Goal: Information Seeking & Learning: Compare options

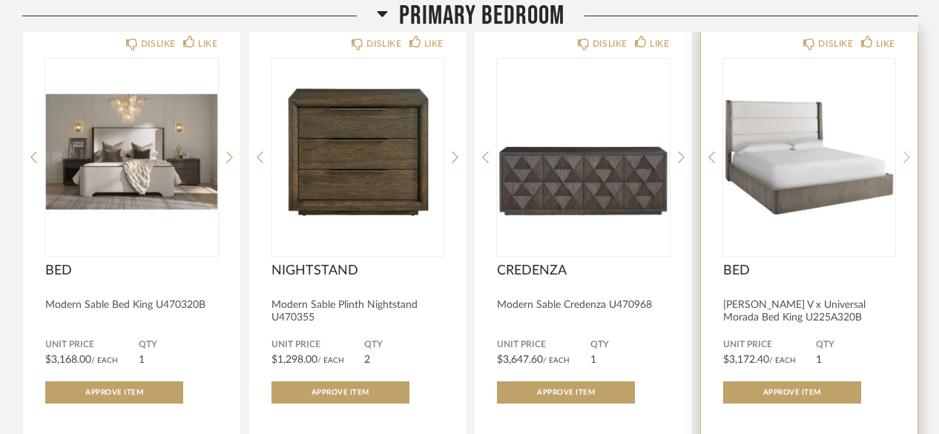
click at [905, 151] on icon at bounding box center [906, 157] width 7 height 13
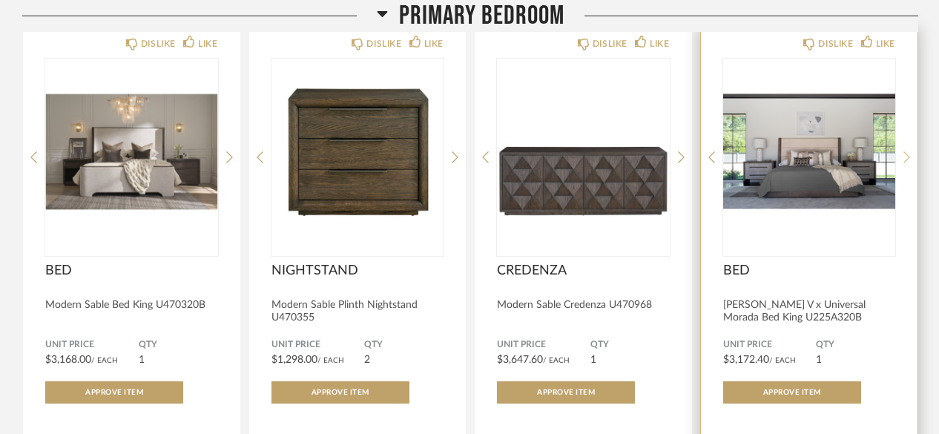
click at [905, 151] on icon at bounding box center [906, 157] width 7 height 13
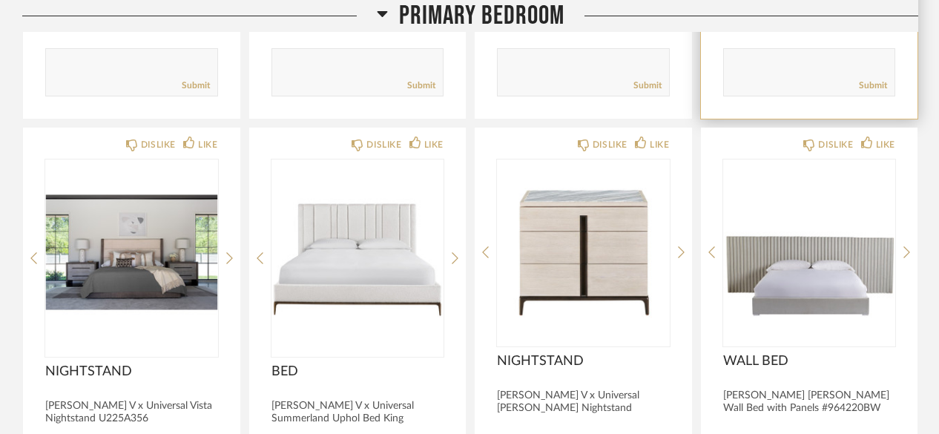
scroll to position [2328, 0]
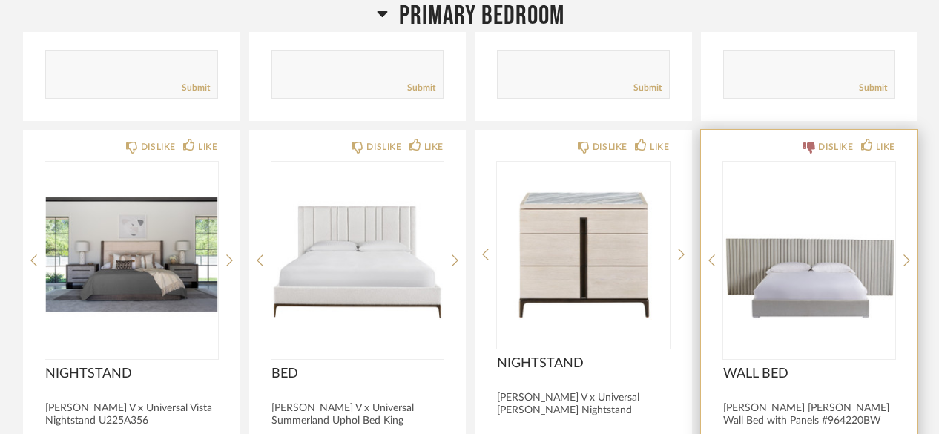
click at [806, 142] on icon at bounding box center [809, 148] width 12 height 12
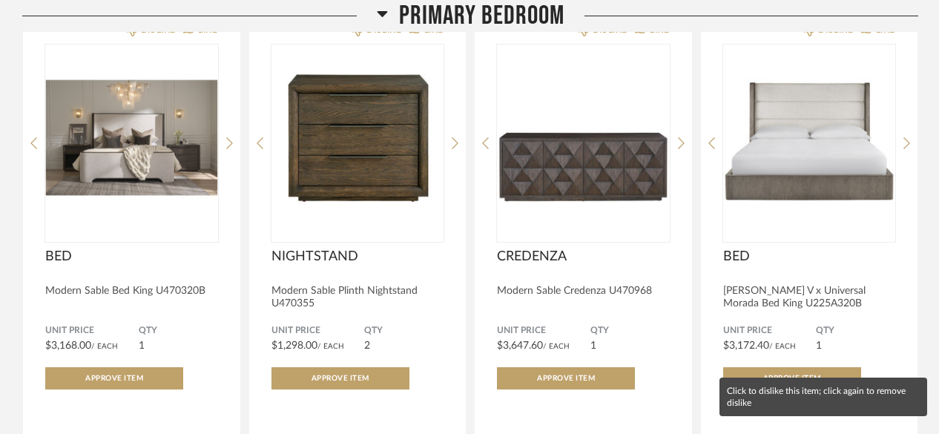
scroll to position [1923, 0]
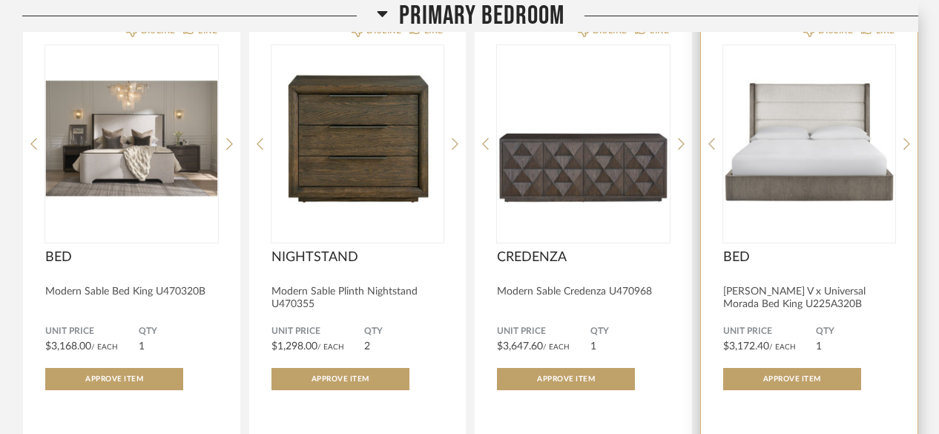
click at [772, 179] on img "0" at bounding box center [809, 137] width 173 height 185
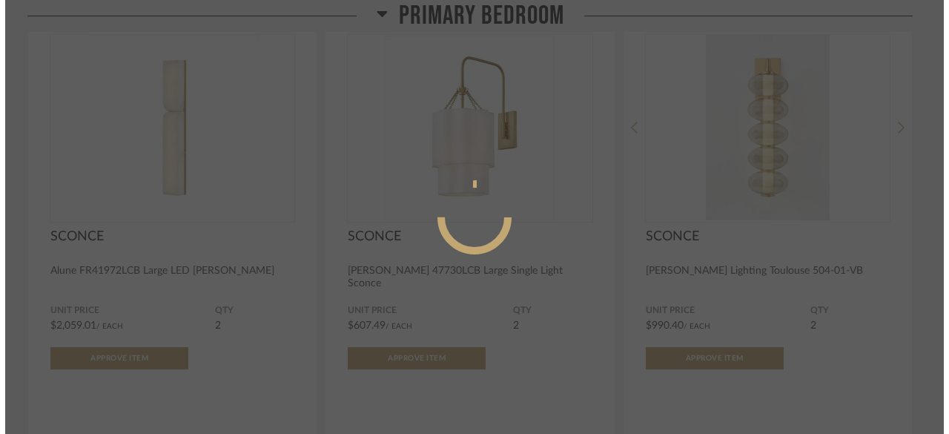
scroll to position [0, 0]
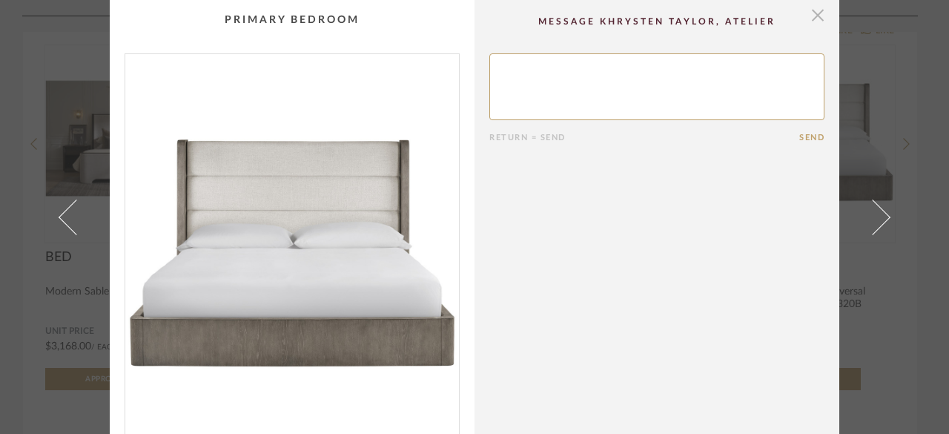
click at [811, 19] on span "button" at bounding box center [818, 15] width 30 height 30
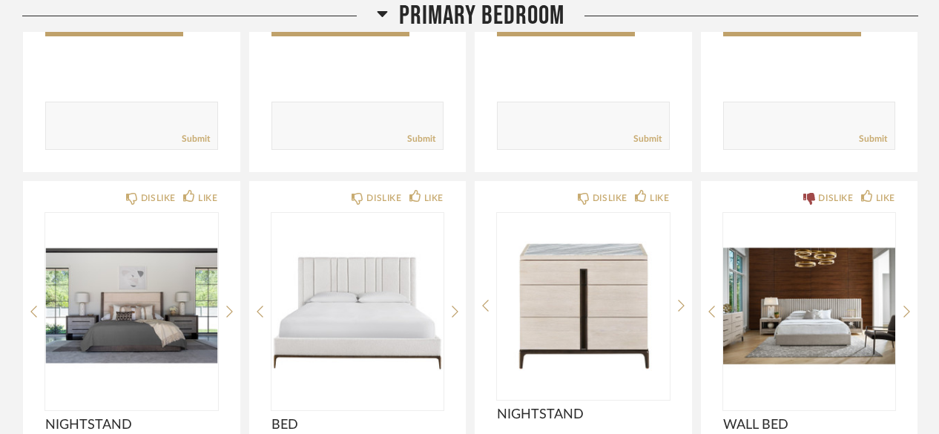
scroll to position [2279, 0]
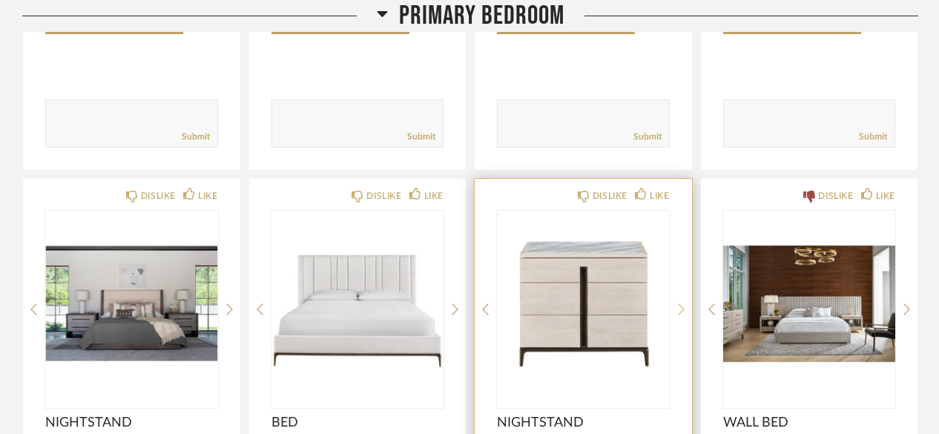
click at [678, 303] on icon at bounding box center [681, 309] width 7 height 13
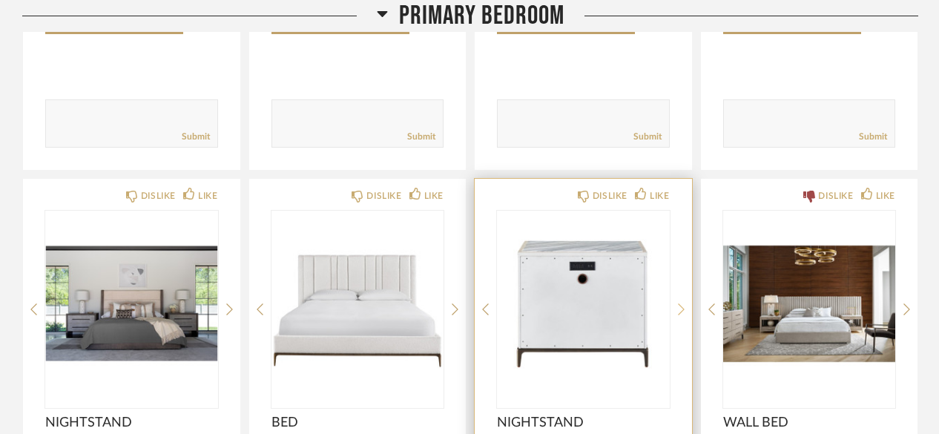
click at [678, 303] on icon at bounding box center [681, 309] width 7 height 13
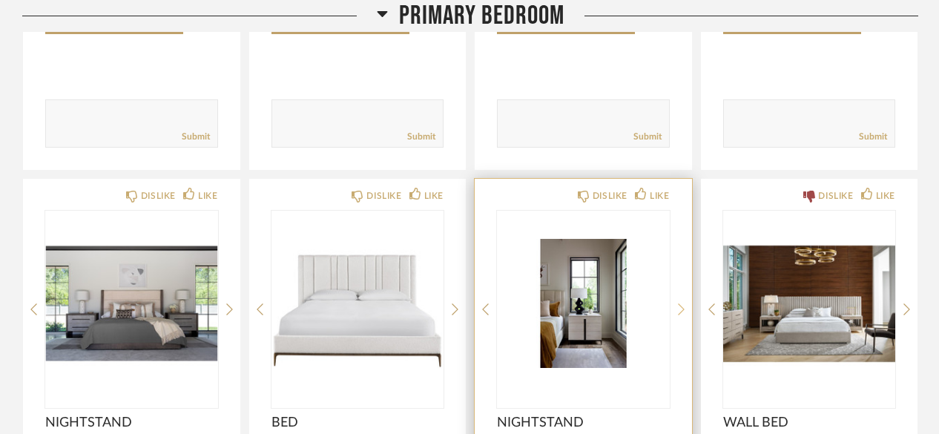
click at [678, 303] on icon at bounding box center [681, 309] width 7 height 13
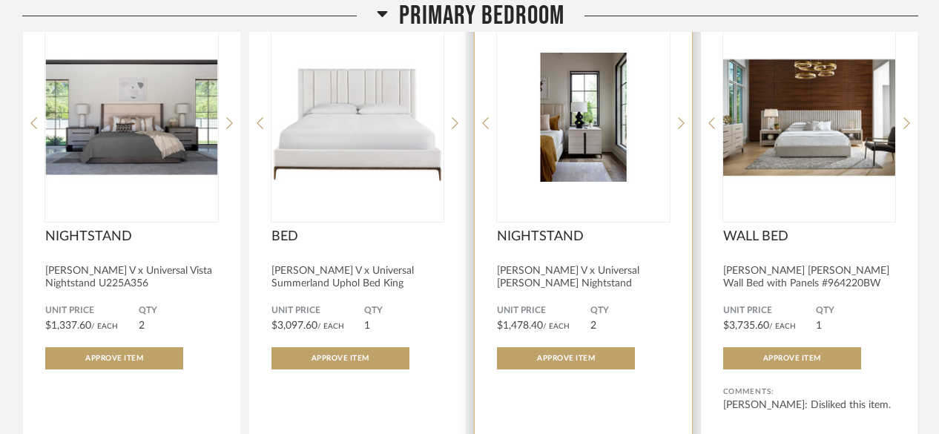
scroll to position [2466, 0]
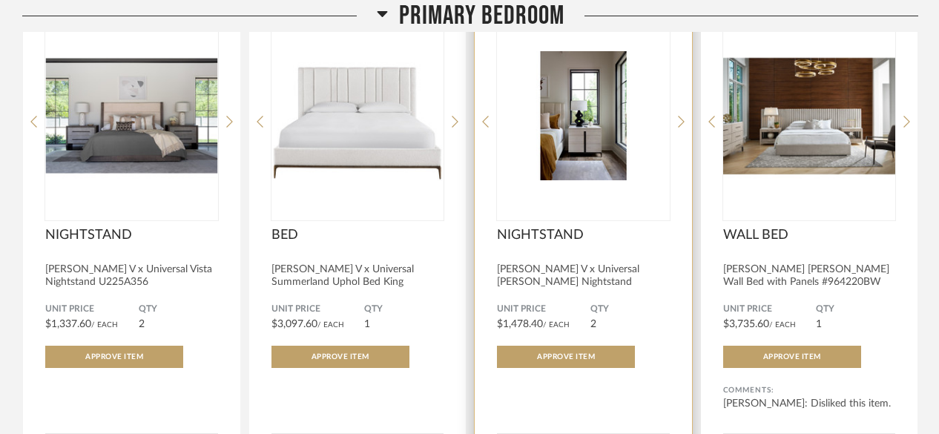
click at [587, 128] on img "2" at bounding box center [583, 115] width 173 height 185
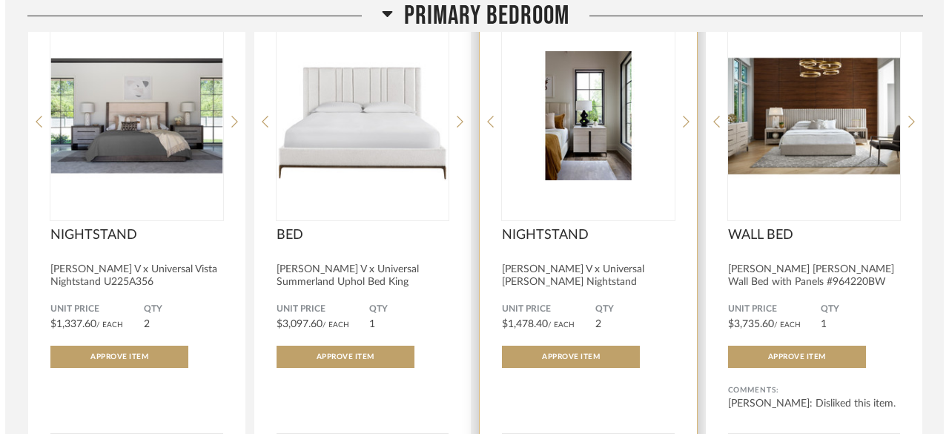
scroll to position [0, 0]
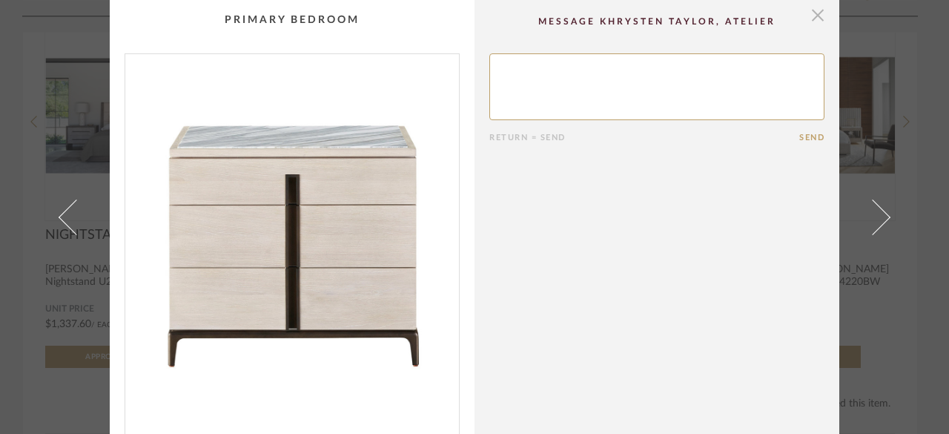
click at [812, 13] on span "button" at bounding box center [818, 15] width 30 height 30
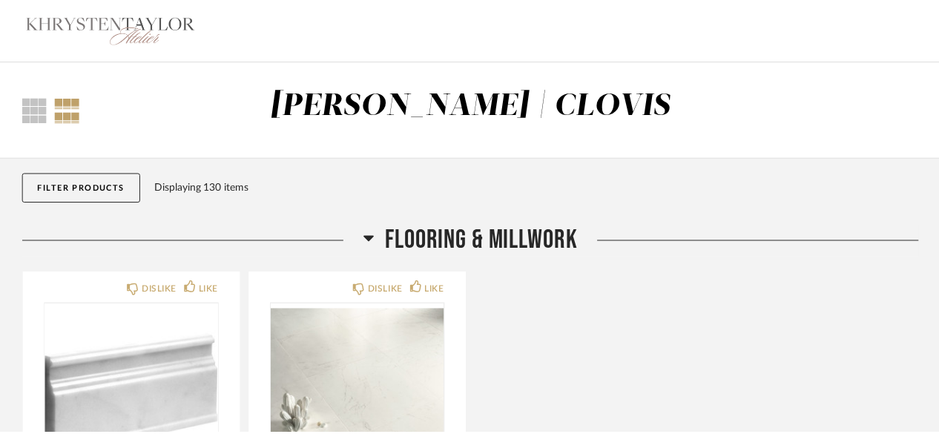
scroll to position [2466, 0]
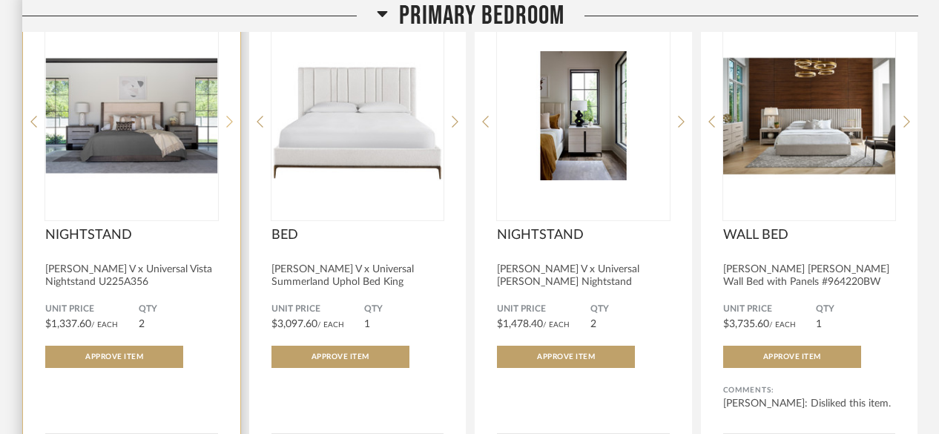
click at [228, 115] on icon at bounding box center [229, 121] width 7 height 13
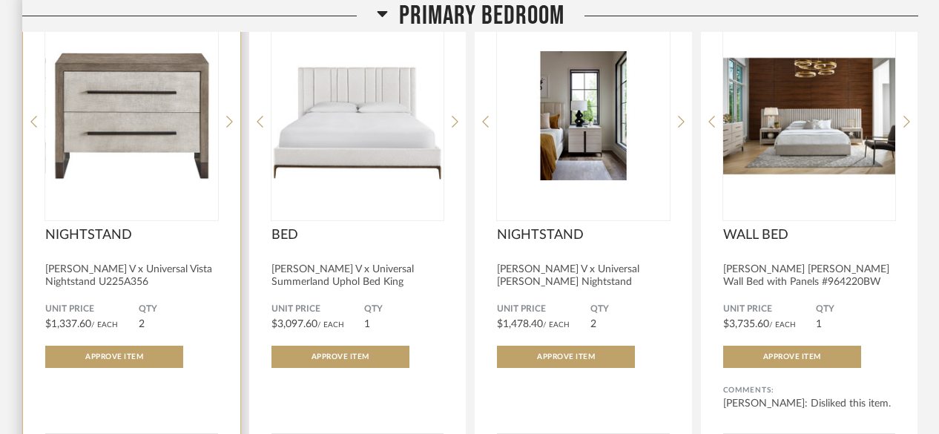
click at [168, 115] on img "0" at bounding box center [131, 115] width 173 height 185
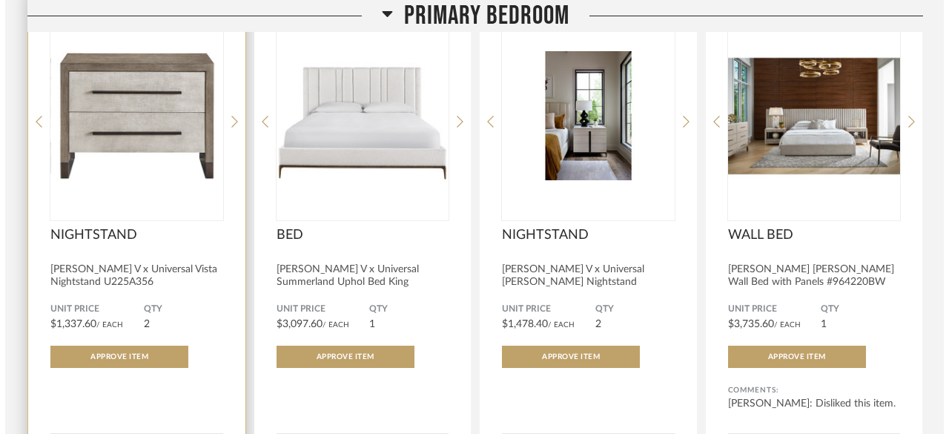
scroll to position [0, 0]
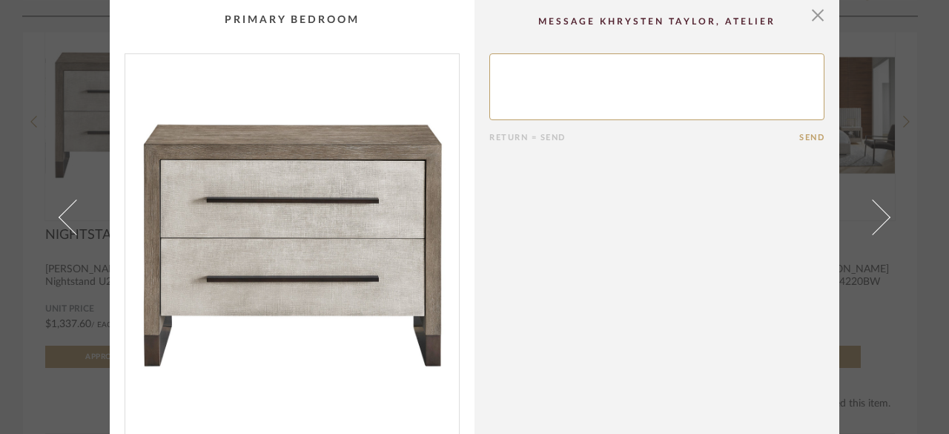
click at [397, 294] on img "0" at bounding box center [292, 245] width 334 height 383
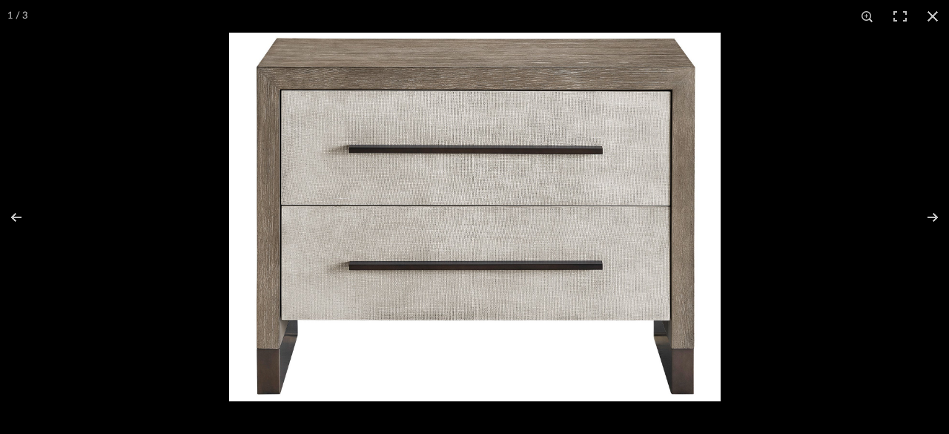
click at [416, 242] on img at bounding box center [475, 217] width 492 height 369
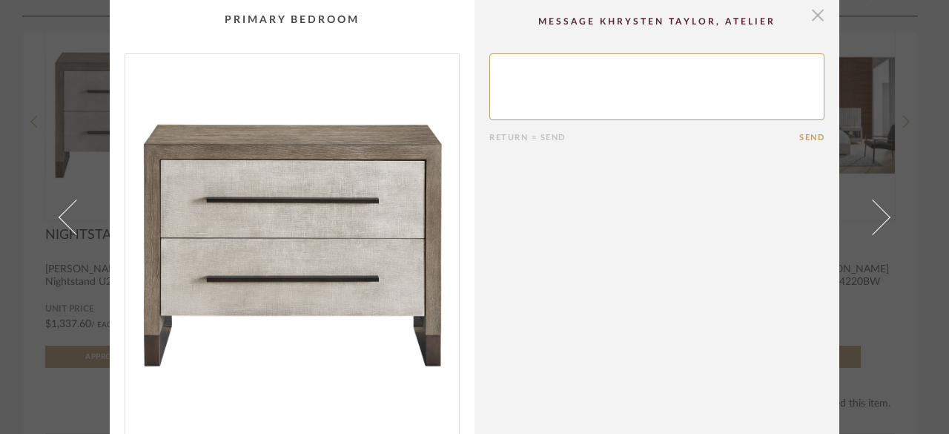
click at [813, 18] on span "button" at bounding box center [818, 15] width 30 height 30
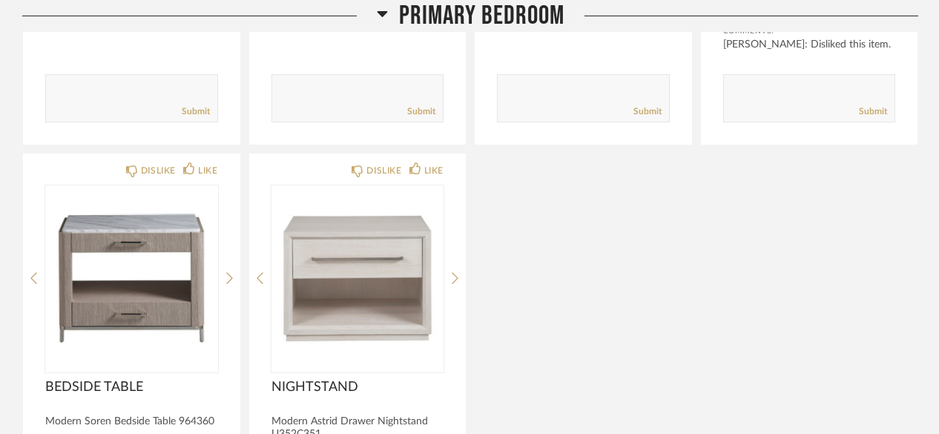
scroll to position [2837, 0]
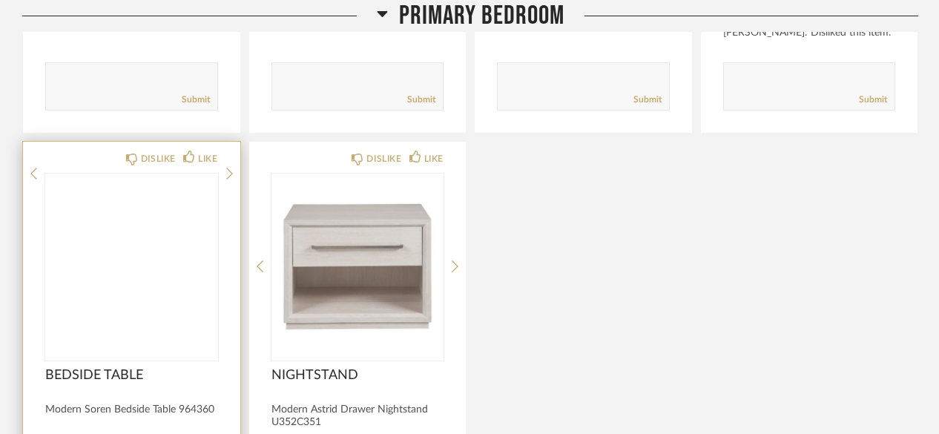
click at [0, 0] on img at bounding box center [0, 0] width 0 height 0
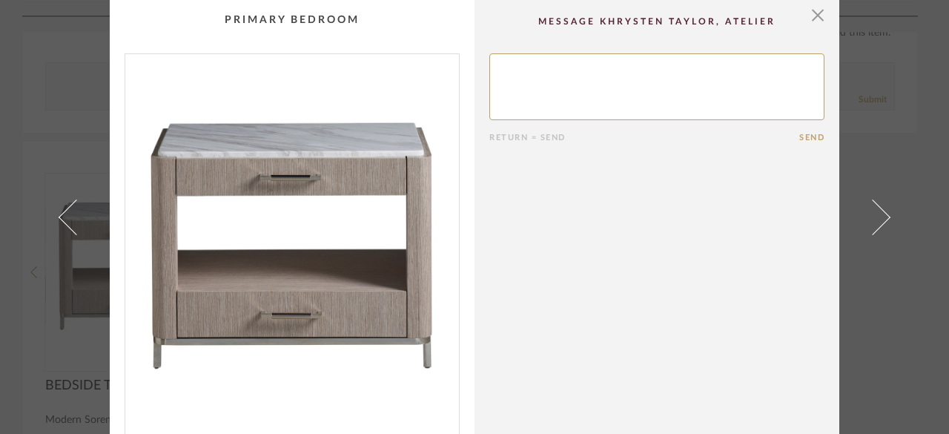
click at [323, 266] on img "0" at bounding box center [292, 245] width 334 height 383
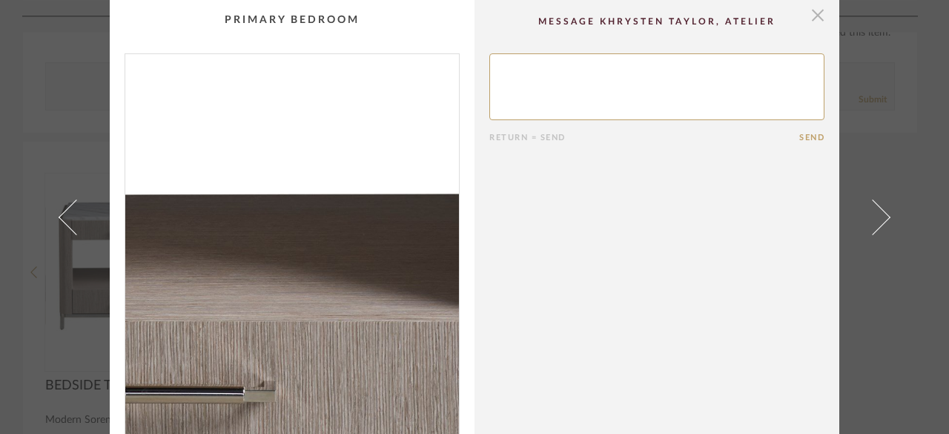
click at [808, 21] on span "button" at bounding box center [818, 15] width 30 height 30
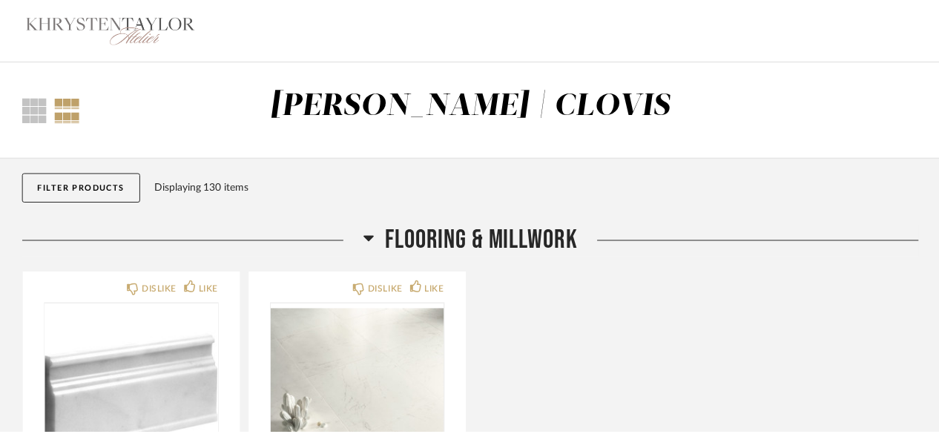
scroll to position [2837, 0]
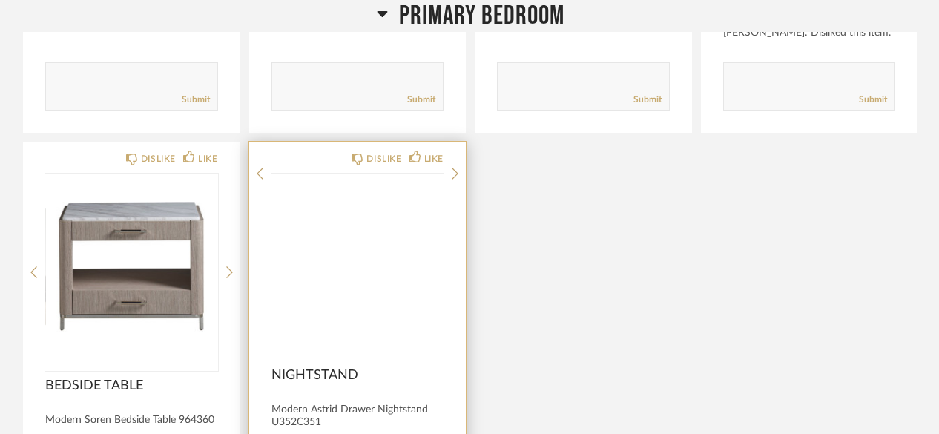
click at [0, 0] on img at bounding box center [0, 0] width 0 height 0
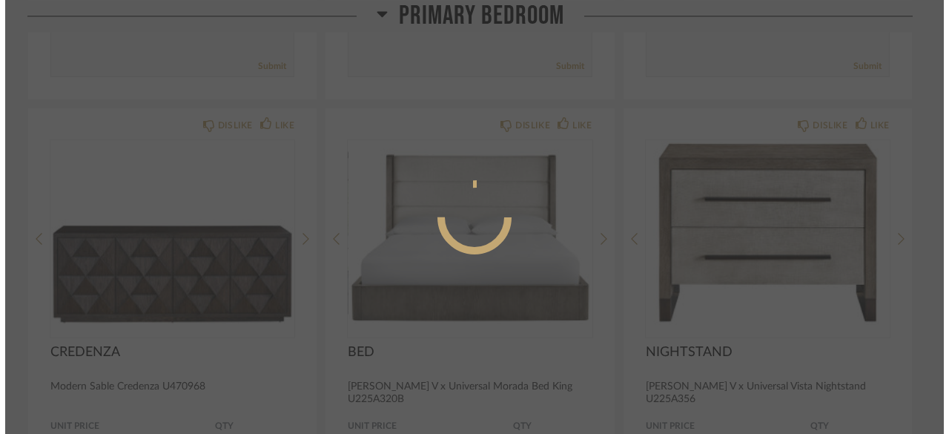
scroll to position [0, 0]
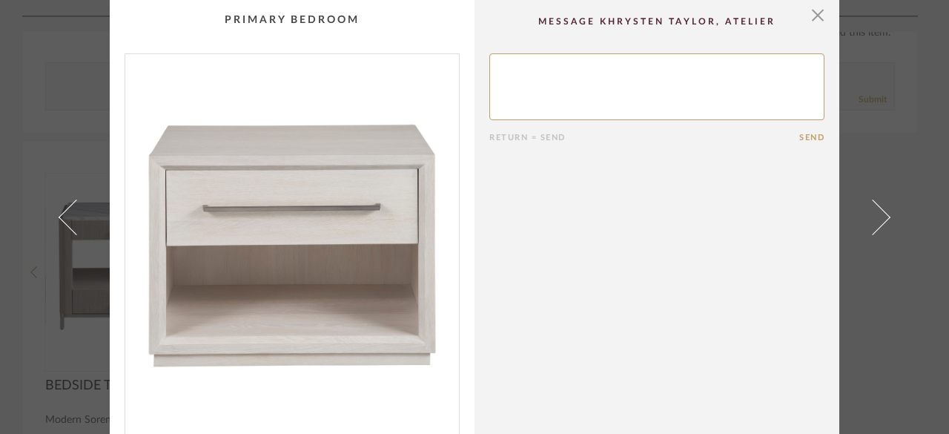
click at [368, 242] on img "0" at bounding box center [292, 245] width 334 height 383
click at [808, 22] on span "button" at bounding box center [818, 15] width 30 height 30
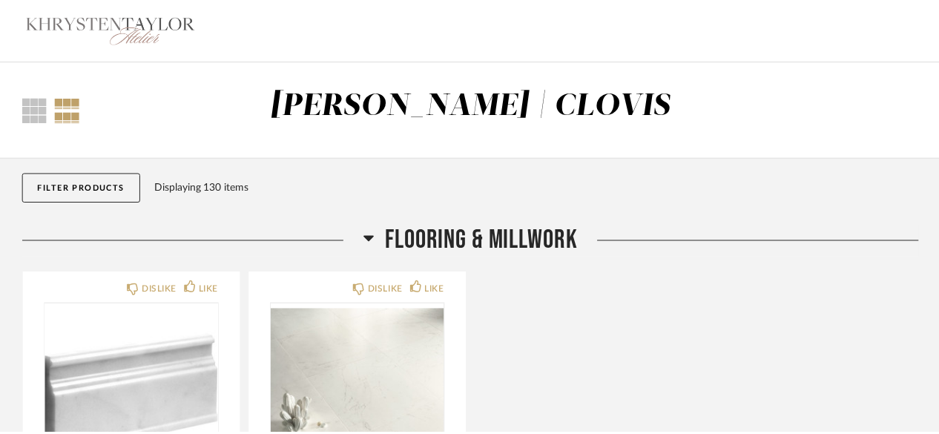
scroll to position [2837, 0]
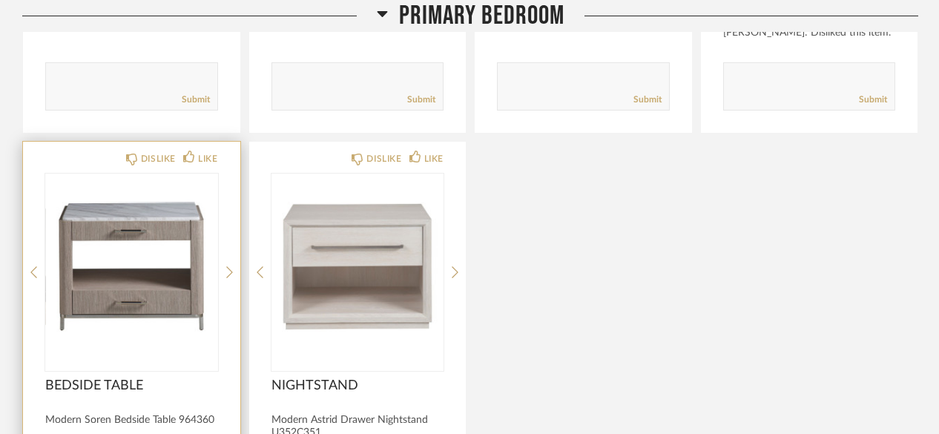
click at [156, 257] on img "0" at bounding box center [131, 266] width 173 height 185
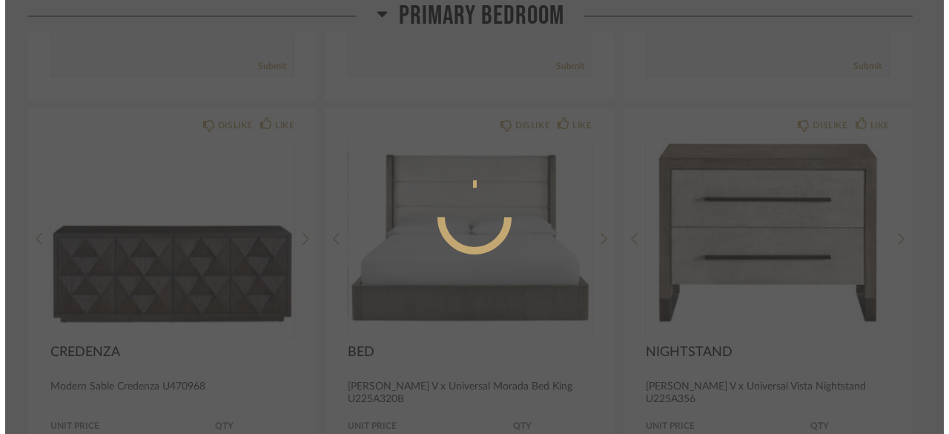
scroll to position [0, 0]
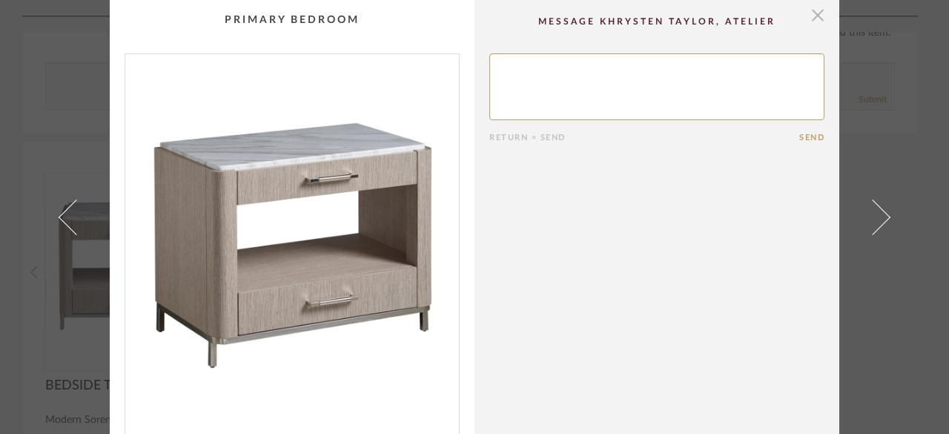
click at [810, 22] on span "button" at bounding box center [818, 15] width 30 height 30
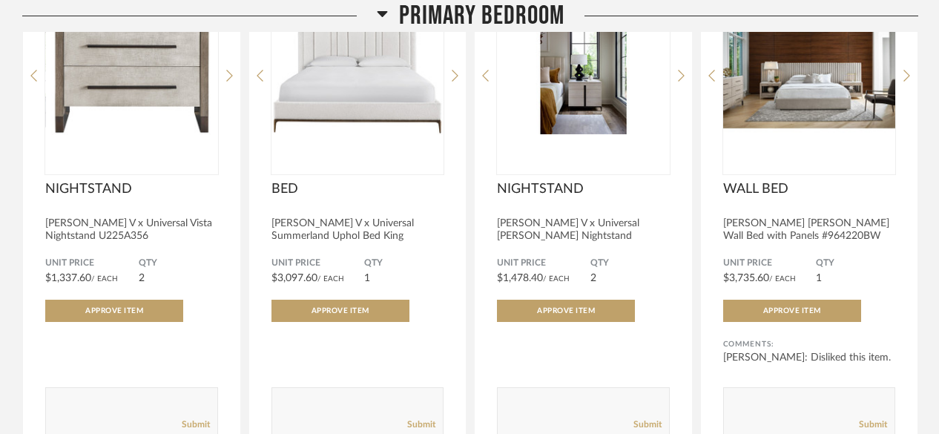
scroll to position [2508, 0]
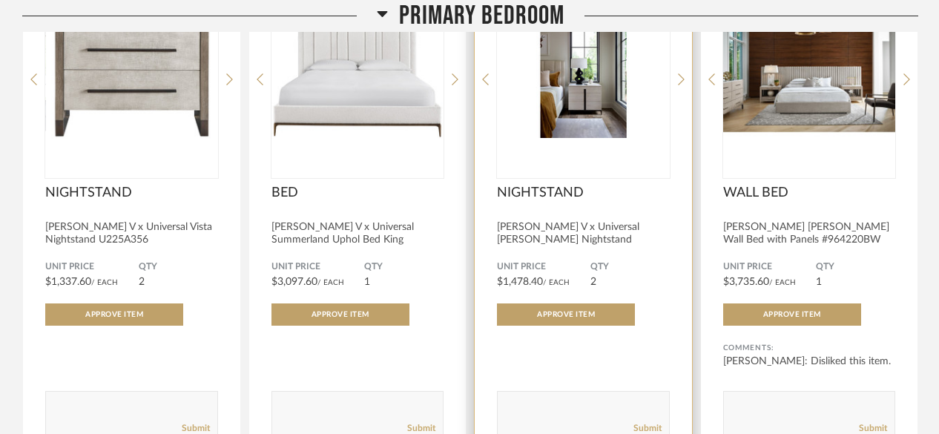
click at [588, 142] on img "2" at bounding box center [583, 73] width 173 height 185
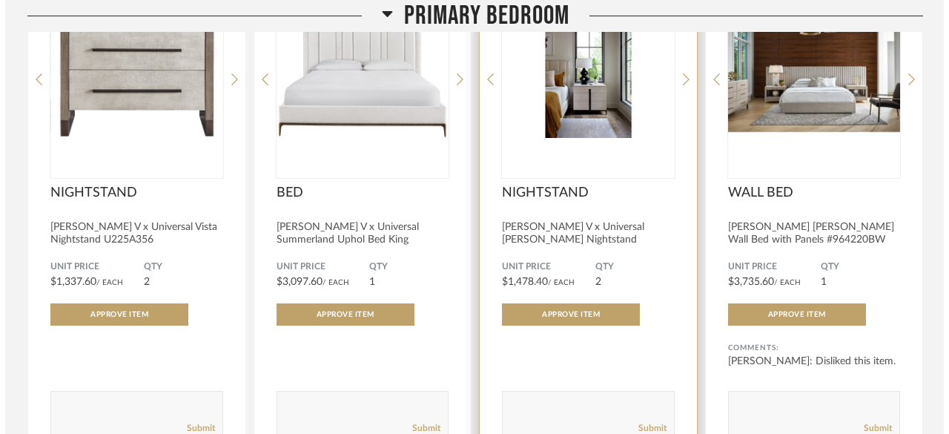
scroll to position [0, 0]
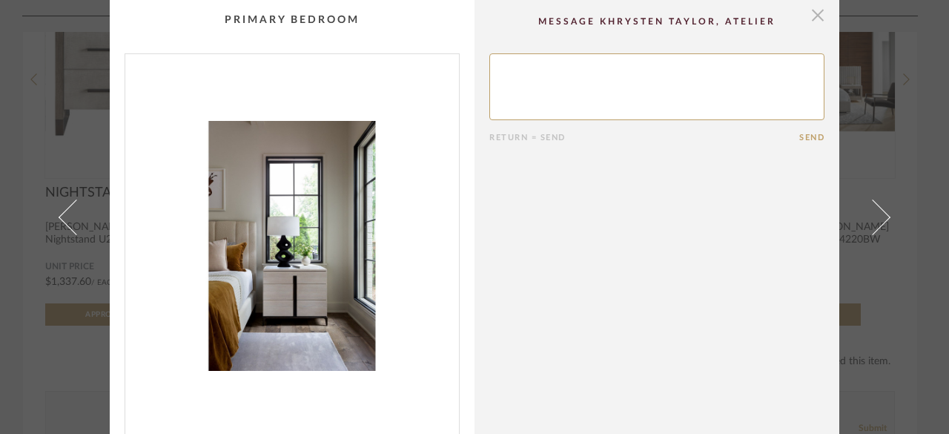
click at [807, 22] on span "button" at bounding box center [818, 15] width 30 height 30
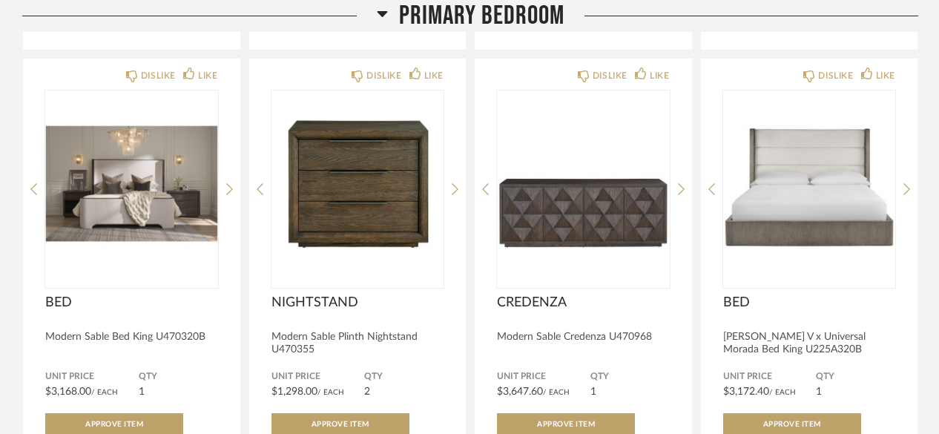
scroll to position [1877, 0]
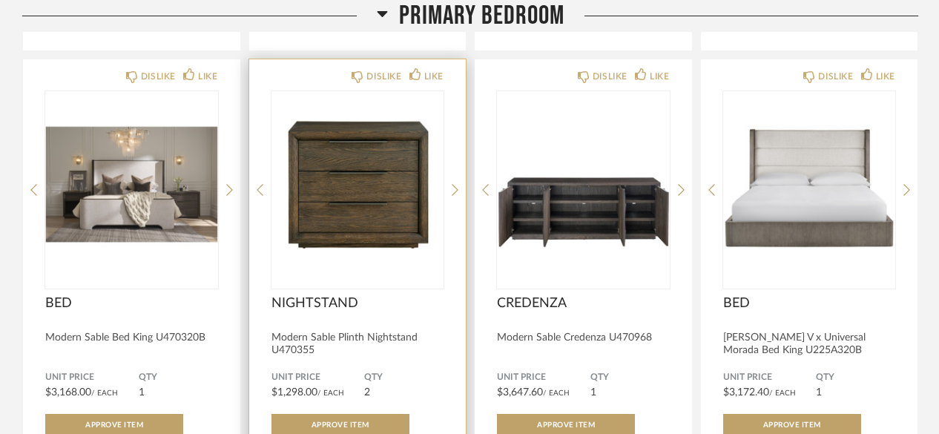
click at [367, 178] on img "0" at bounding box center [357, 183] width 173 height 185
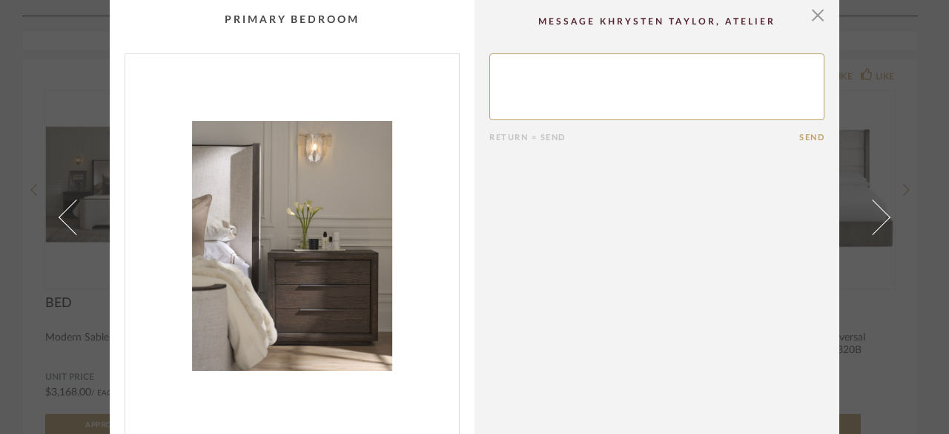
scroll to position [5, 0]
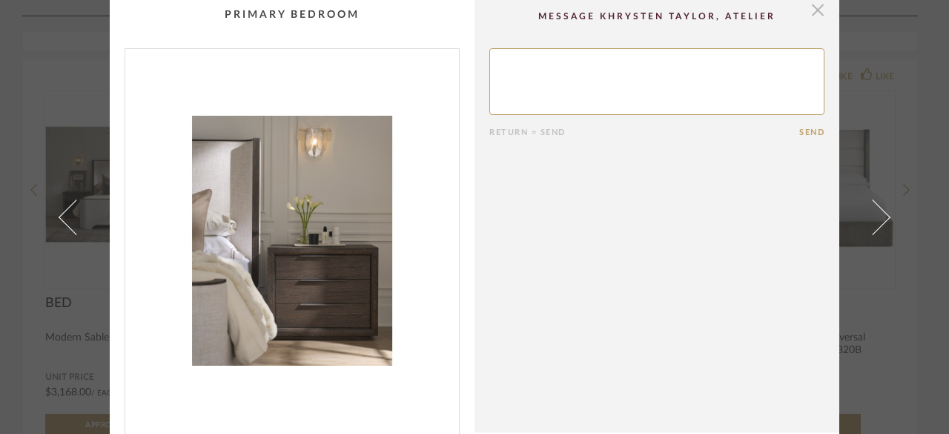
click at [817, 12] on span "button" at bounding box center [818, 10] width 30 height 30
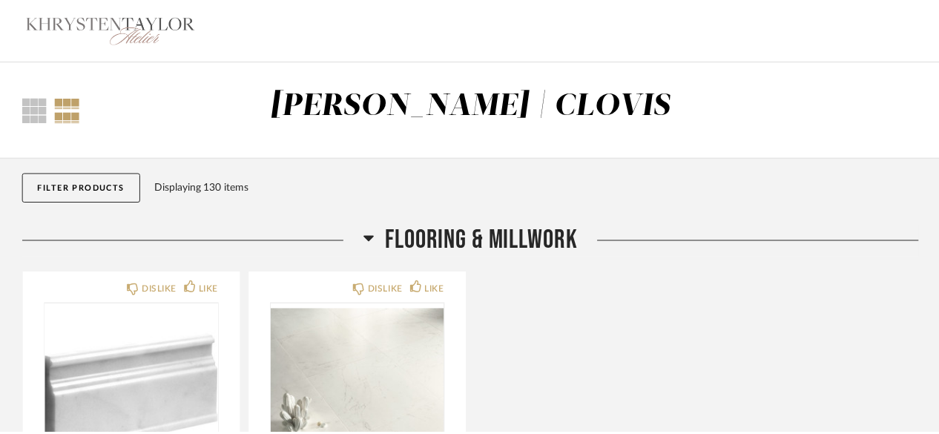
scroll to position [1877, 0]
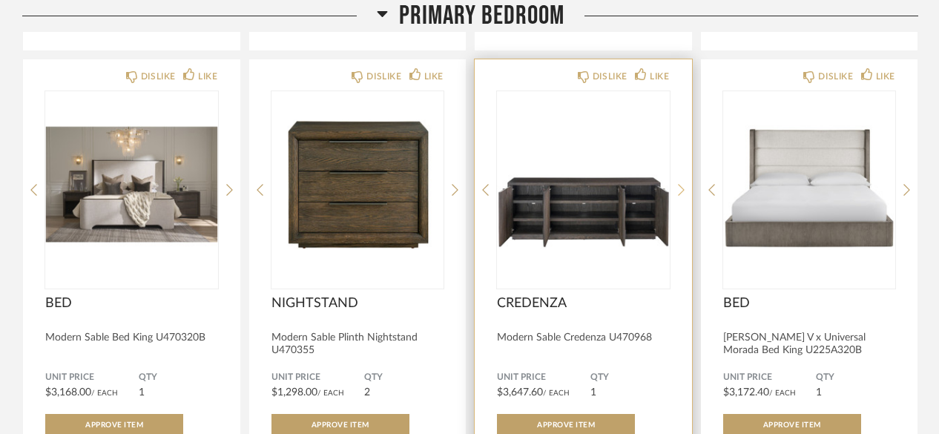
click at [681, 189] on div at bounding box center [681, 189] width 7 height 197
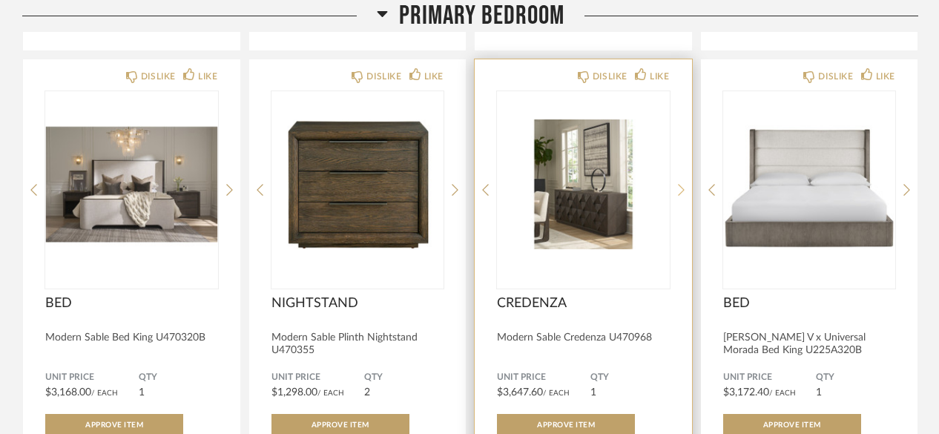
click at [678, 184] on icon at bounding box center [681, 189] width 7 height 13
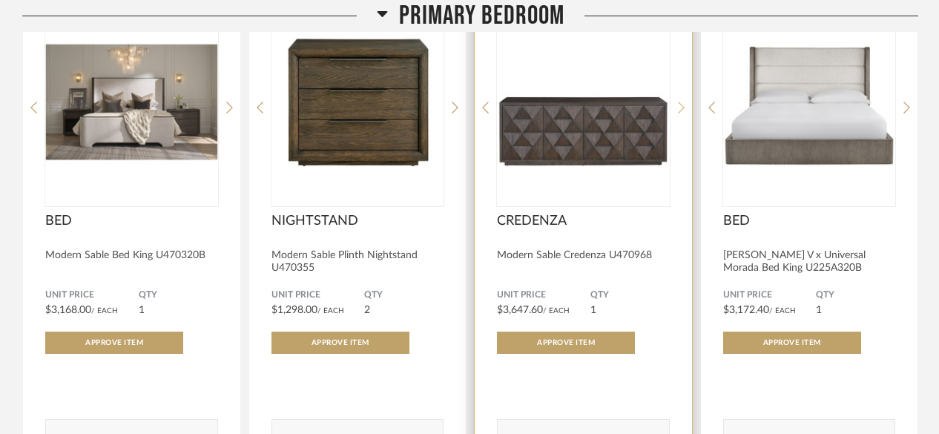
scroll to position [1921, 0]
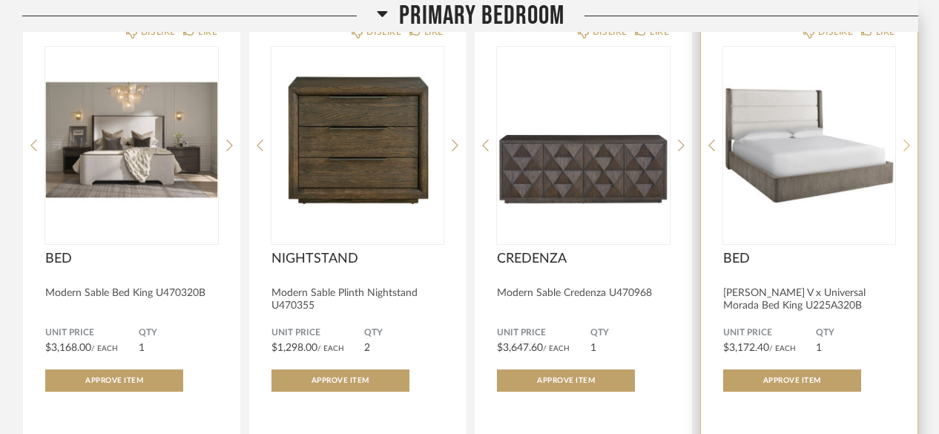
click at [906, 141] on div at bounding box center [906, 145] width 7 height 197
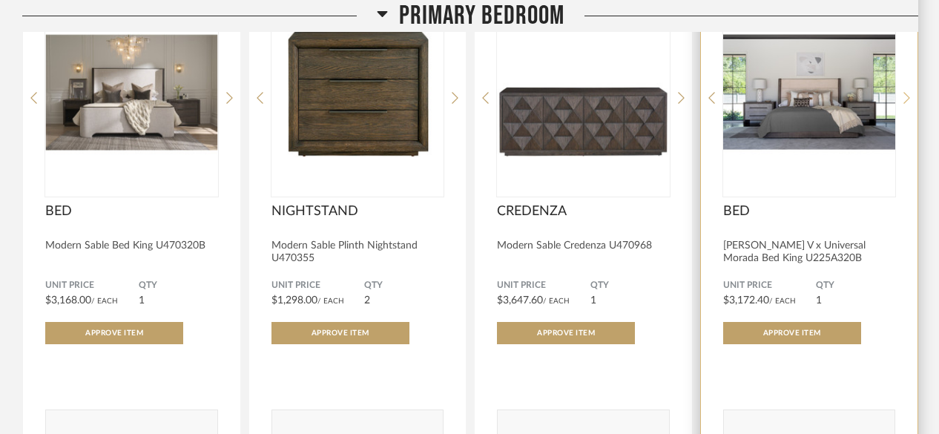
scroll to position [1966, 0]
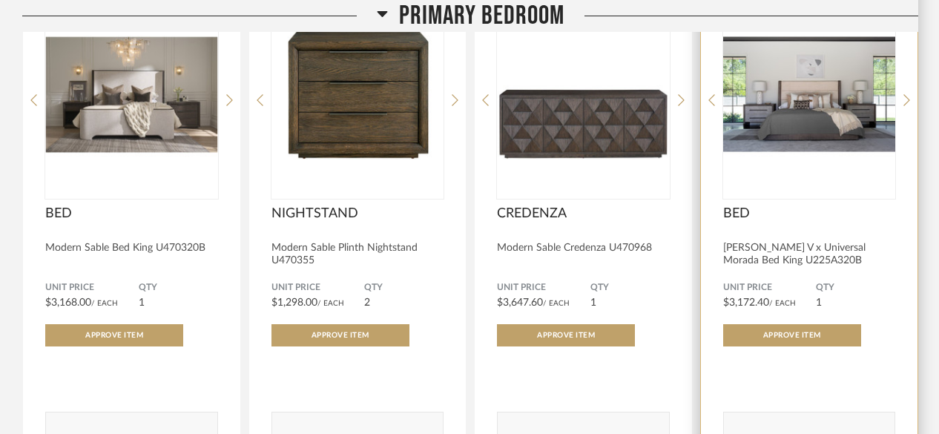
click at [810, 102] on img "2" at bounding box center [809, 93] width 173 height 185
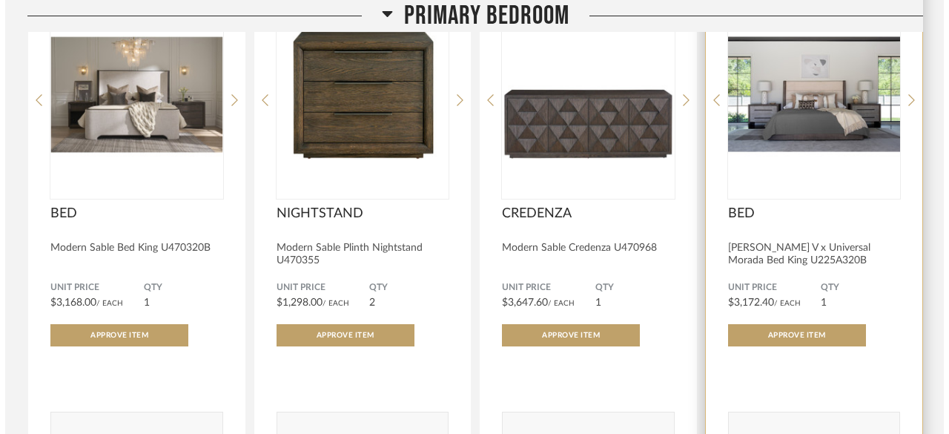
scroll to position [0, 0]
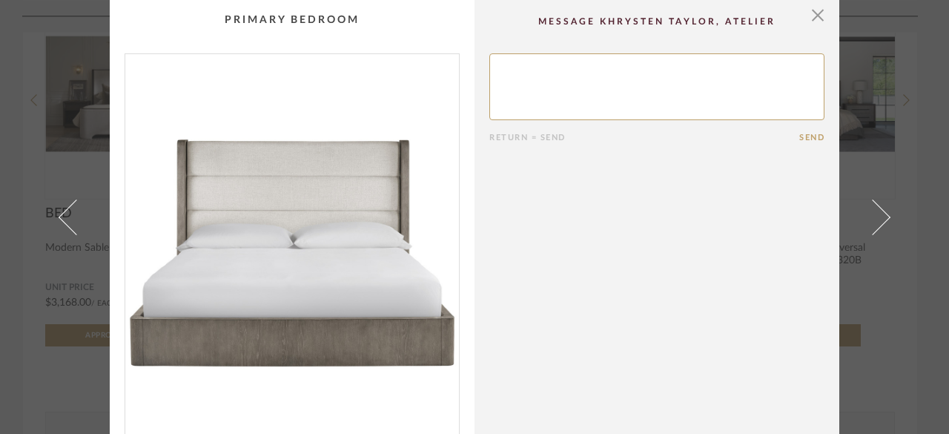
click at [433, 247] on img "0" at bounding box center [292, 245] width 334 height 383
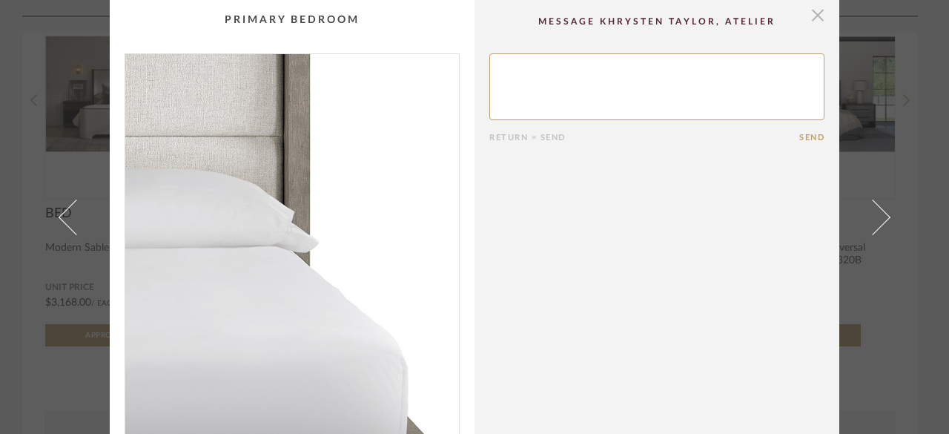
click at [810, 22] on span "button" at bounding box center [818, 15] width 30 height 30
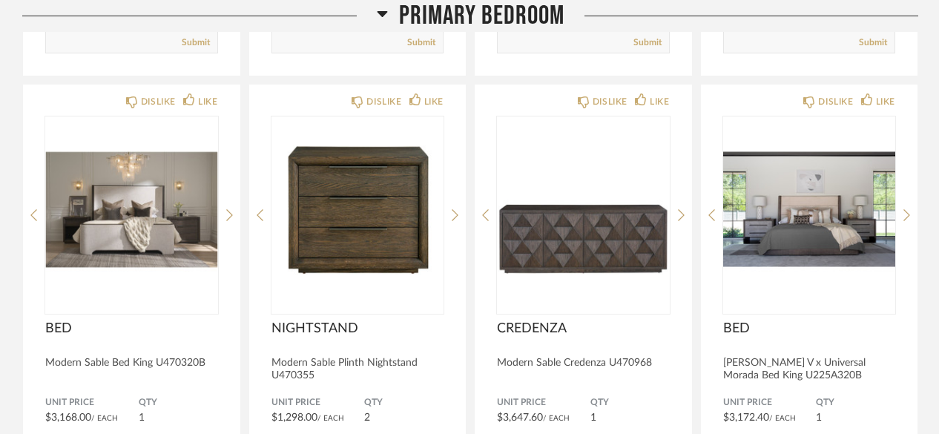
scroll to position [1852, 0]
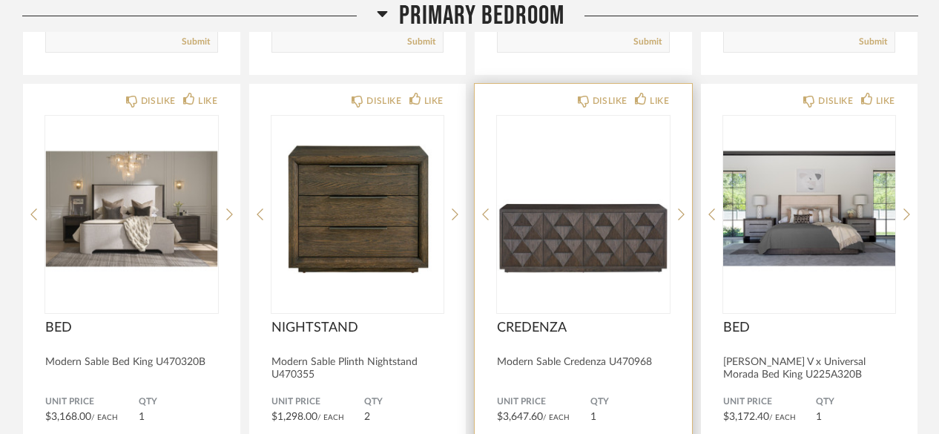
click at [587, 229] on img "0" at bounding box center [583, 208] width 173 height 185
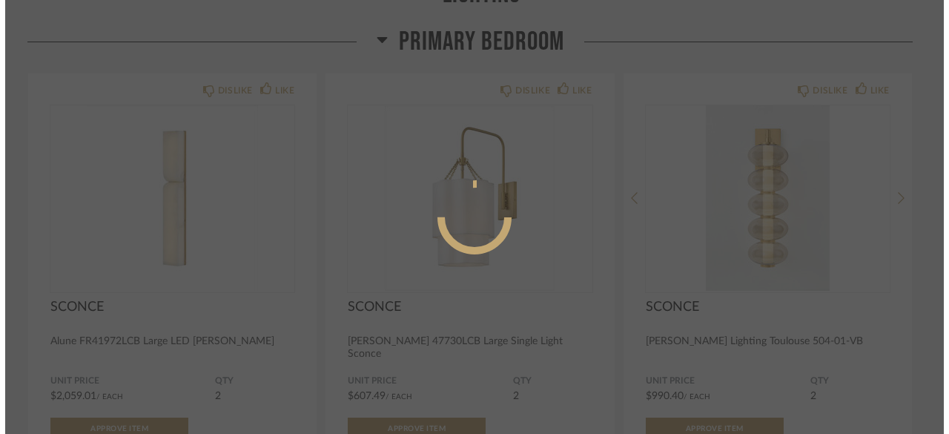
scroll to position [0, 0]
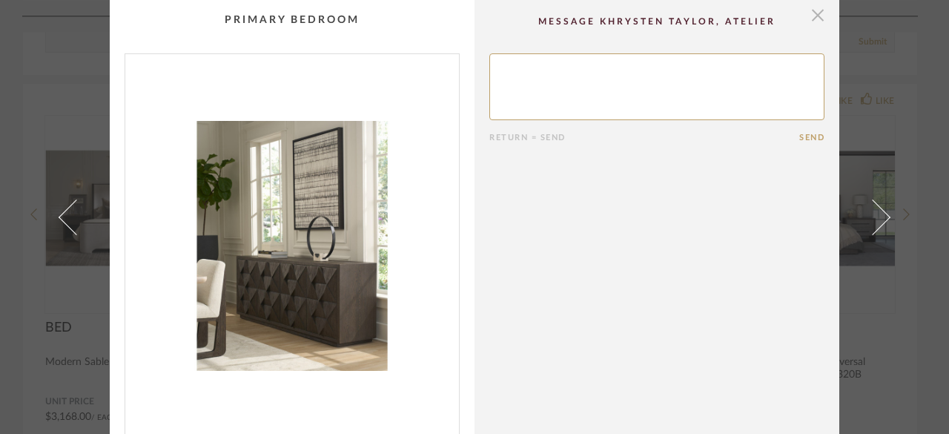
click at [807, 21] on span "button" at bounding box center [818, 15] width 30 height 30
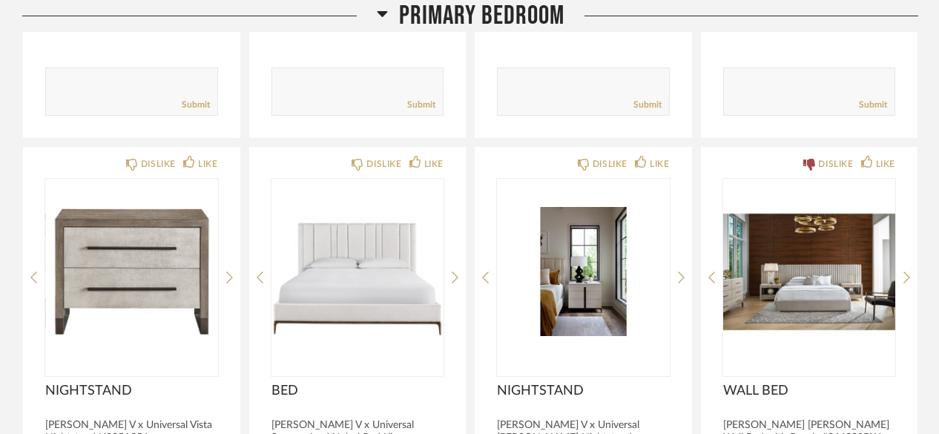
scroll to position [2313, 0]
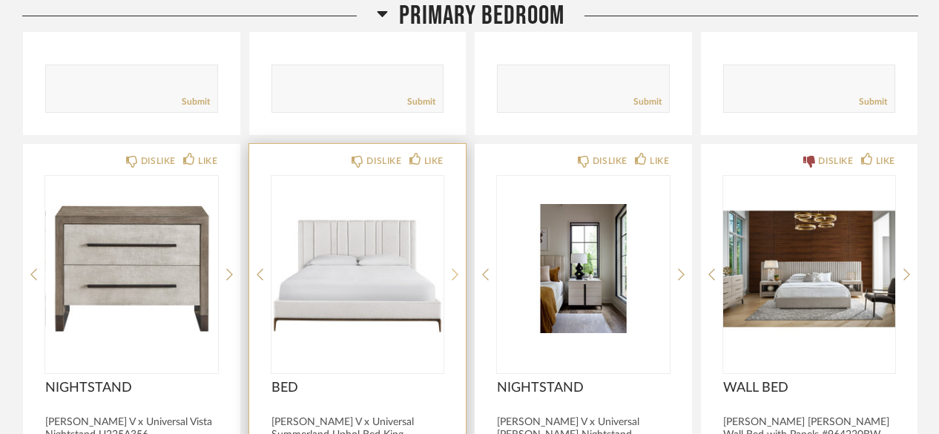
click at [455, 268] on icon at bounding box center [455, 274] width 7 height 13
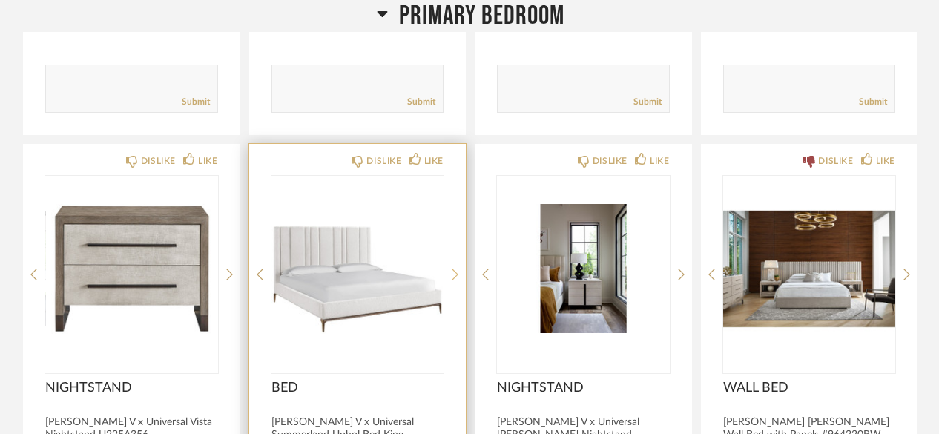
click at [452, 268] on icon at bounding box center [455, 274] width 7 height 13
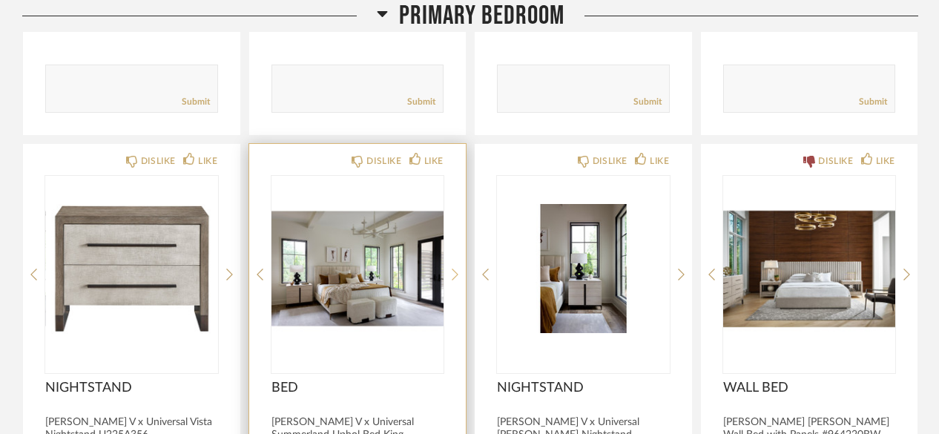
click at [455, 268] on icon at bounding box center [455, 274] width 7 height 13
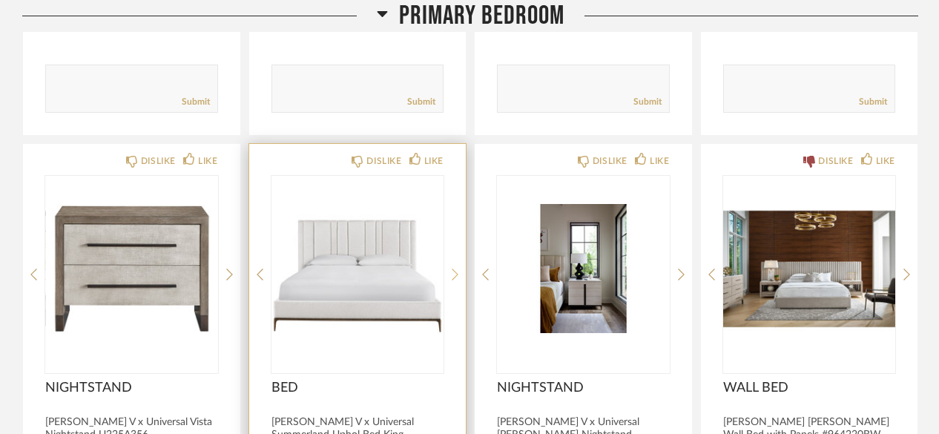
click at [455, 268] on icon at bounding box center [455, 274] width 7 height 13
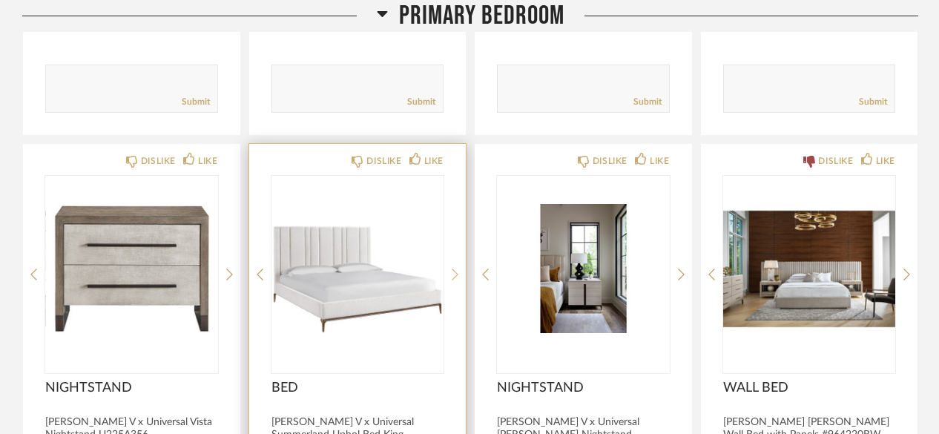
click at [455, 274] on div at bounding box center [455, 274] width 7 height 197
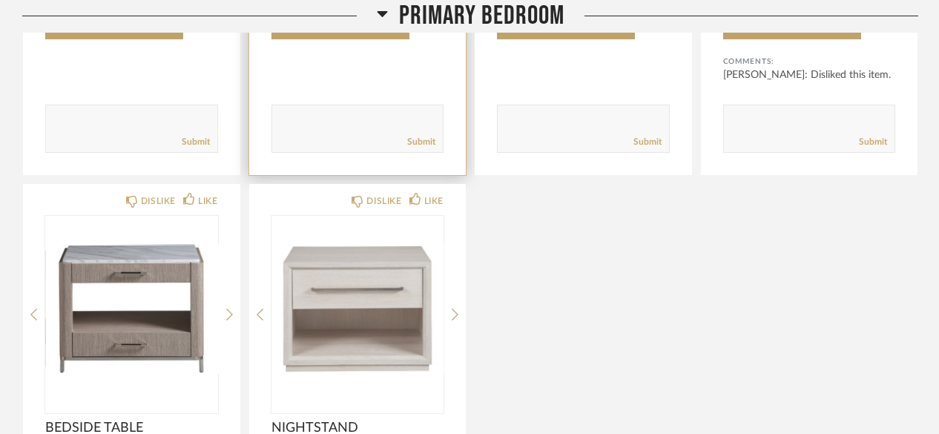
scroll to position [2794, 0]
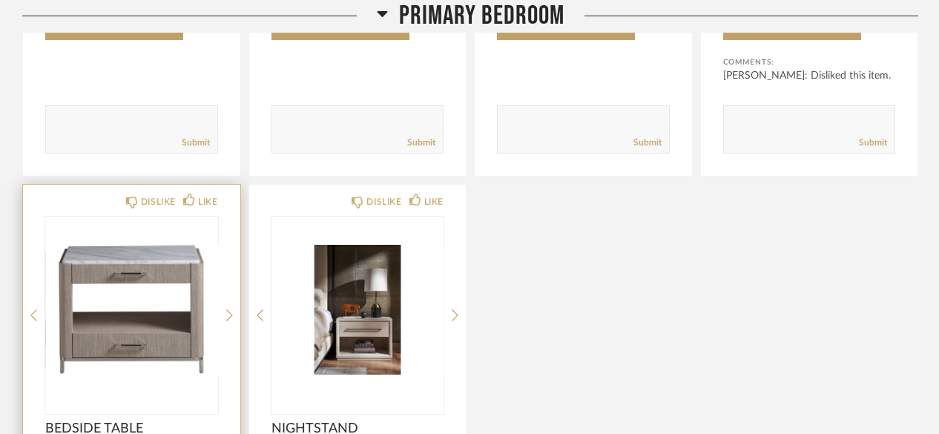
click at [218, 297] on div "DISLIKE LIKE BEDSIDE TABLE Modern Soren Bedside Table 964360 Unit Price $1,311.…" at bounding box center [131, 441] width 217 height 512
click at [229, 309] on icon at bounding box center [229, 314] width 7 height 13
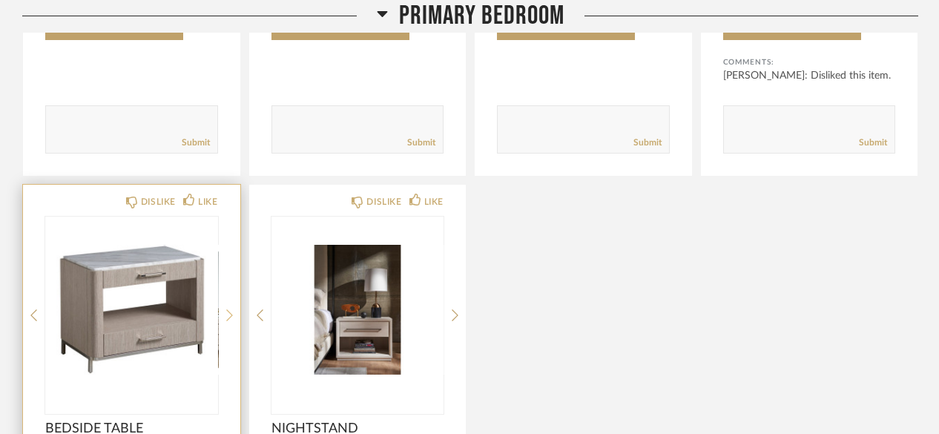
click at [229, 310] on div at bounding box center [229, 315] width 7 height 197
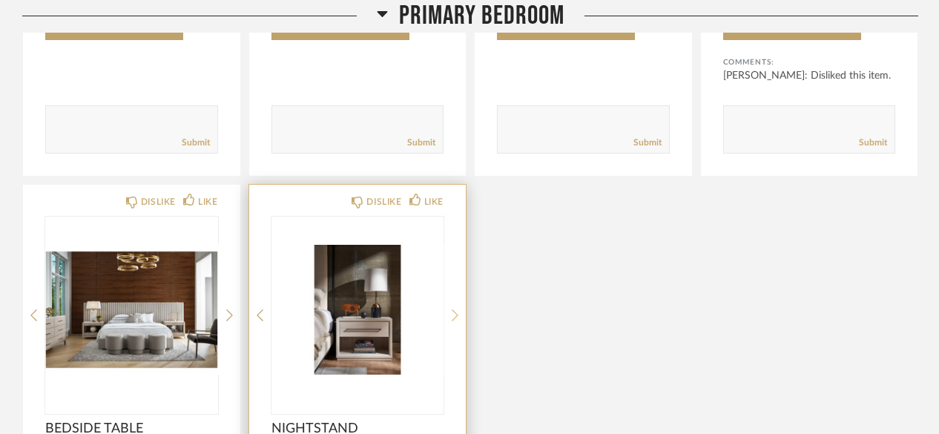
click at [457, 310] on icon at bounding box center [455, 314] width 7 height 13
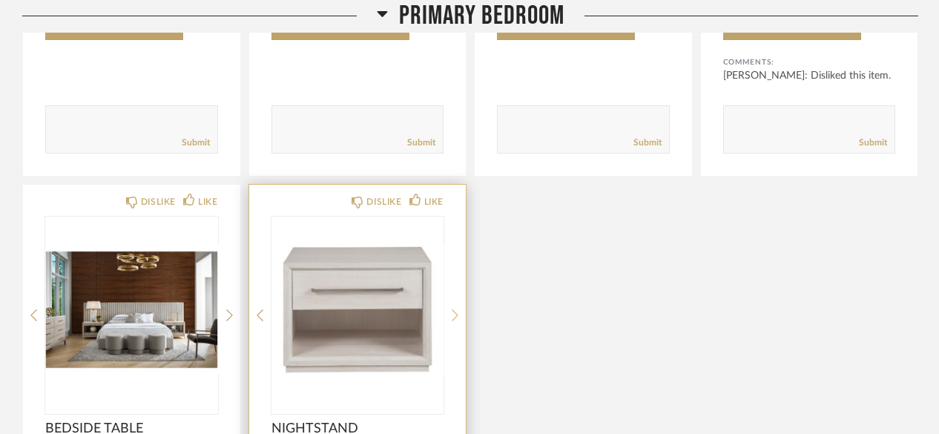
click at [455, 316] on div at bounding box center [455, 315] width 7 height 197
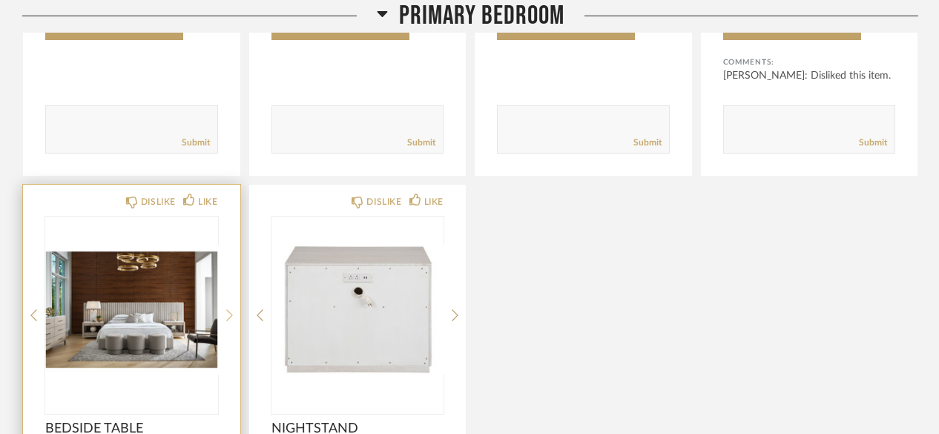
click at [231, 309] on icon at bounding box center [229, 315] width 7 height 12
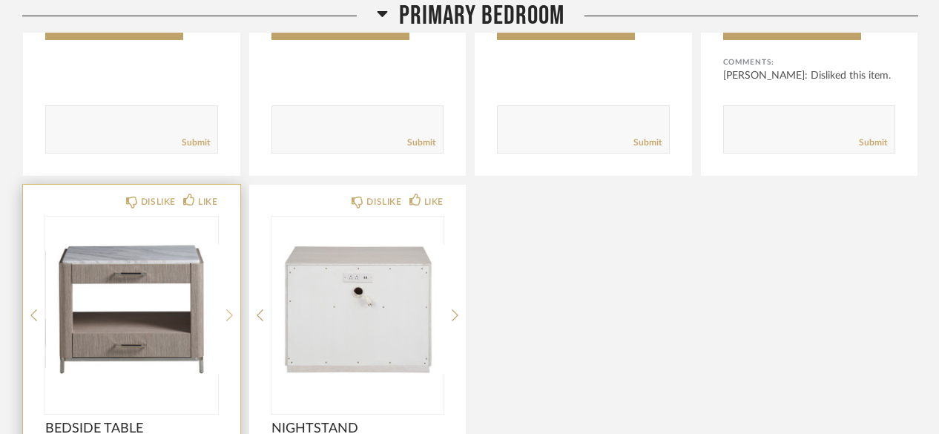
click at [229, 310] on icon at bounding box center [229, 314] width 7 height 13
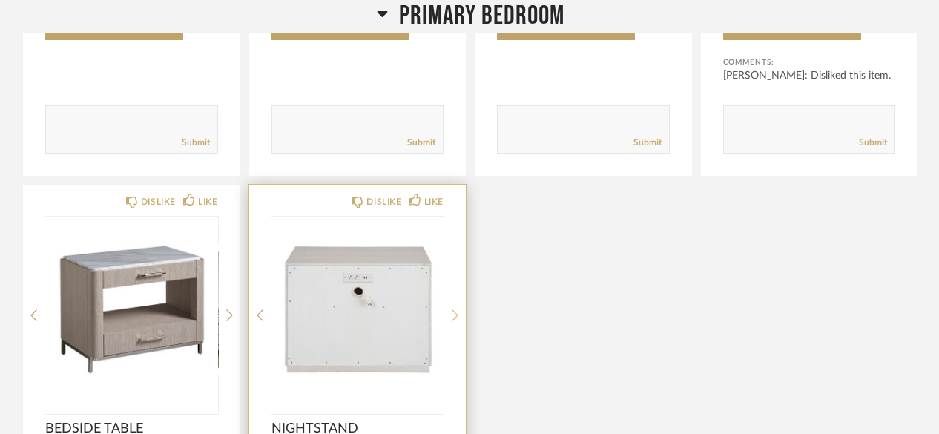
click at [455, 311] on div at bounding box center [455, 315] width 7 height 197
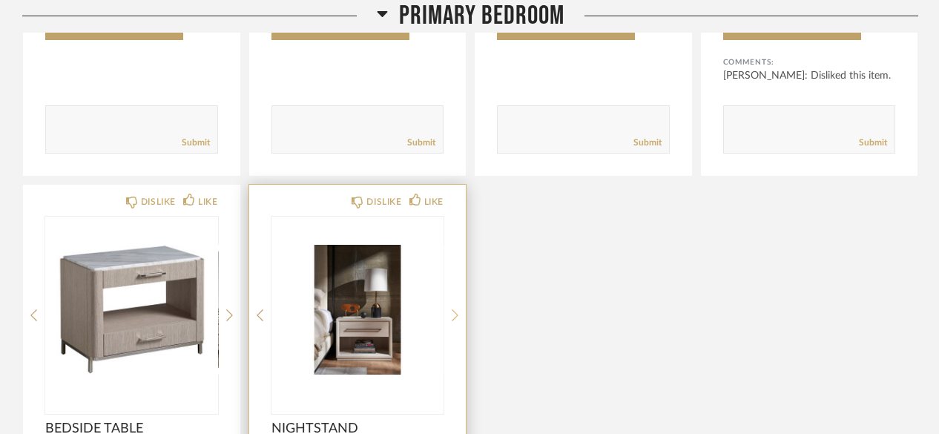
click at [455, 309] on icon at bounding box center [455, 314] width 7 height 13
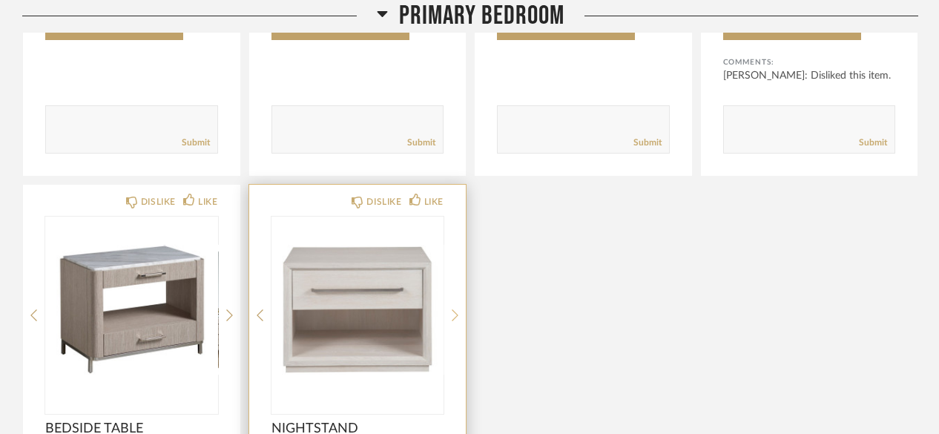
click at [455, 312] on div at bounding box center [455, 315] width 7 height 197
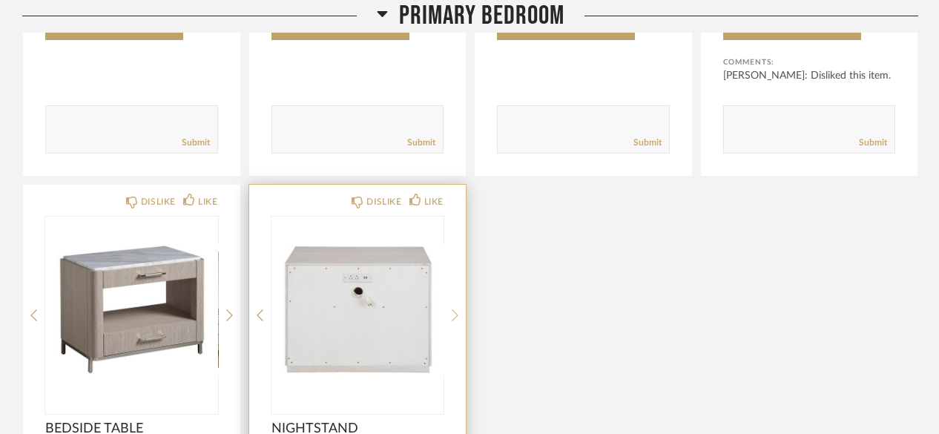
click at [458, 312] on div at bounding box center [455, 315] width 7 height 197
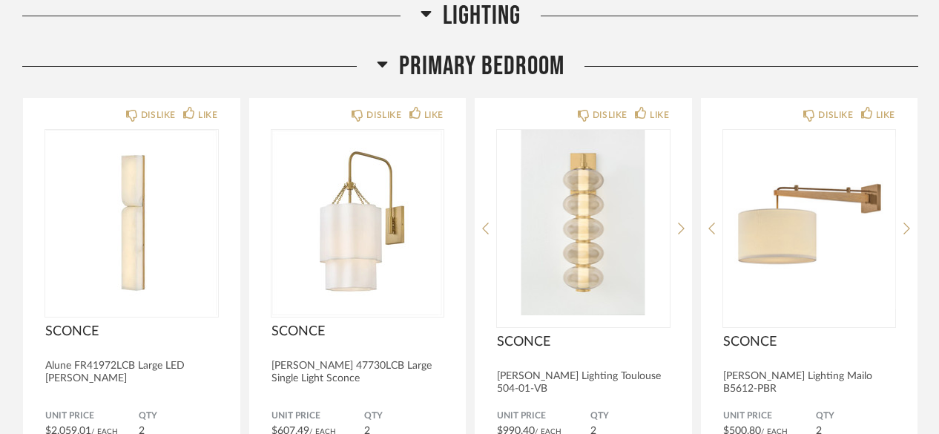
scroll to position [1316, 0]
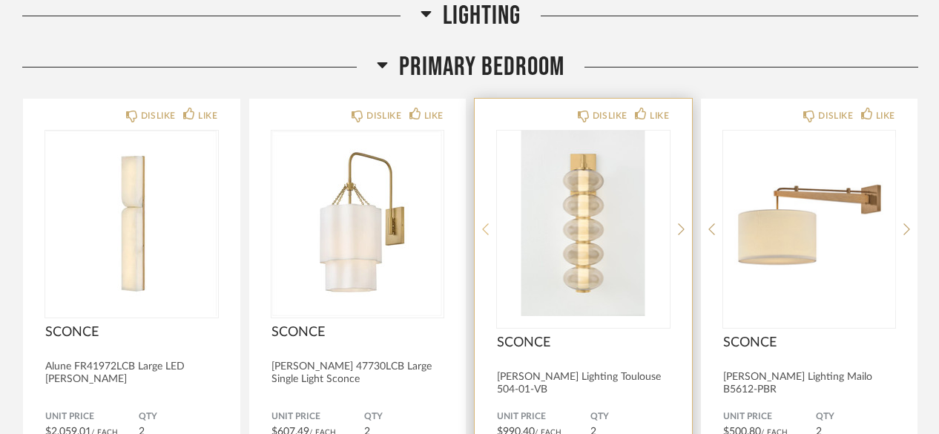
click at [485, 228] on icon at bounding box center [485, 228] width 7 height 13
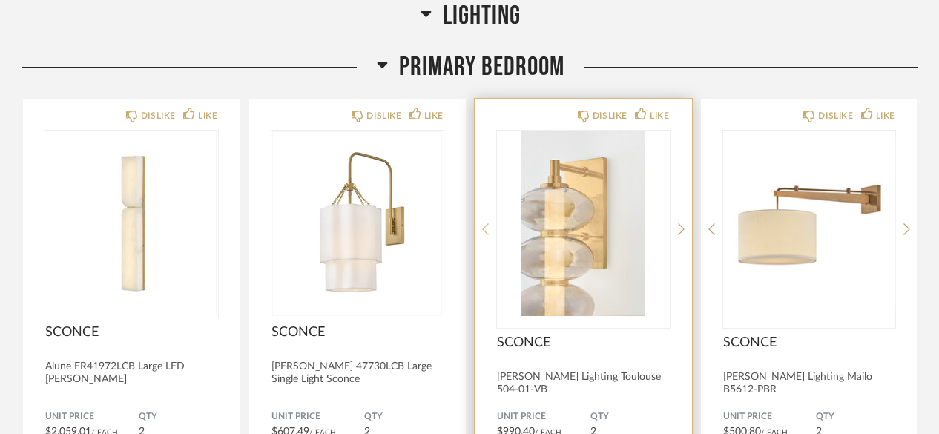
click at [485, 231] on icon at bounding box center [485, 230] width 7 height 12
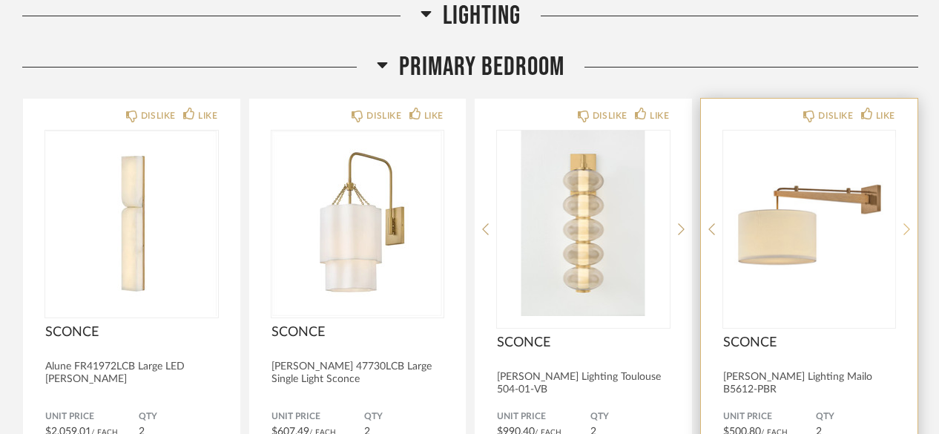
click at [903, 233] on icon at bounding box center [906, 228] width 7 height 13
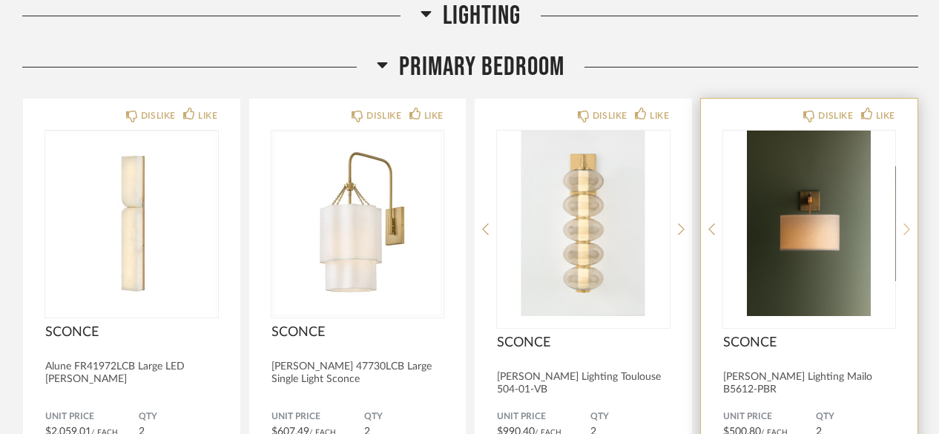
click at [903, 234] on icon at bounding box center [906, 228] width 7 height 13
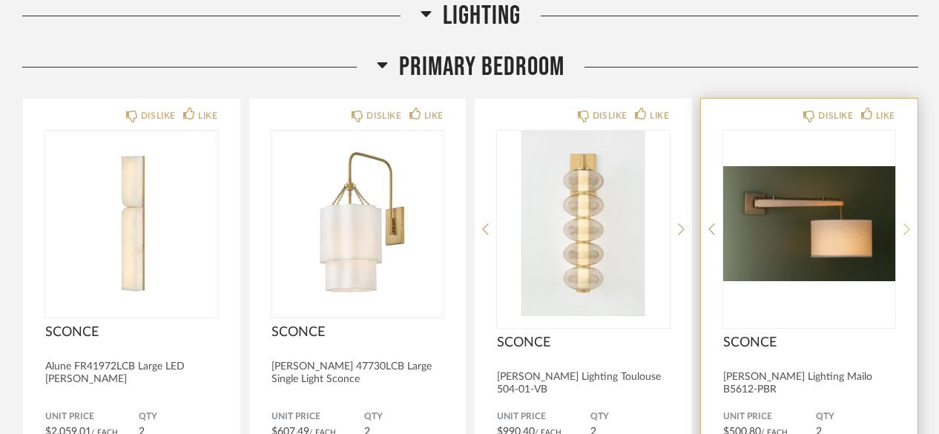
click at [904, 232] on icon at bounding box center [906, 228] width 7 height 13
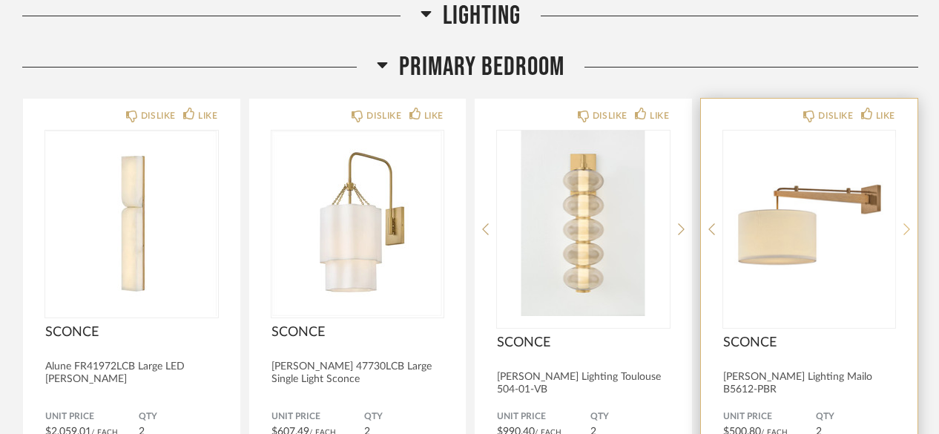
click at [904, 236] on div at bounding box center [906, 229] width 7 height 197
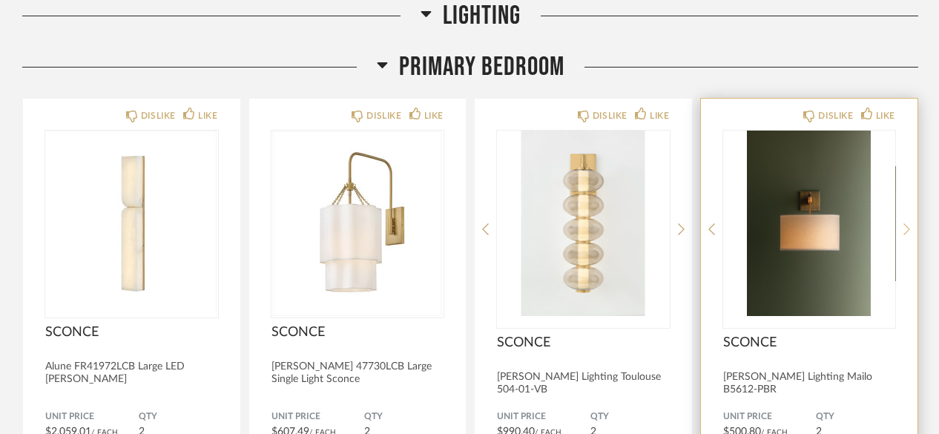
click at [905, 231] on icon at bounding box center [906, 228] width 7 height 13
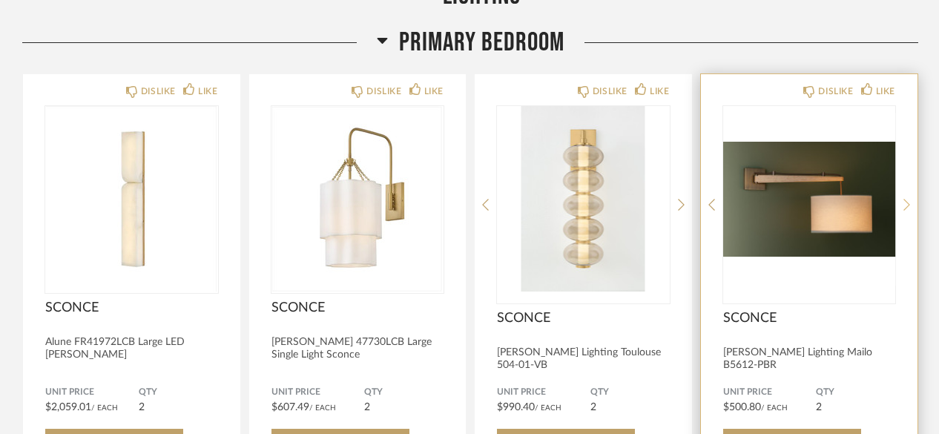
scroll to position [1333, 0]
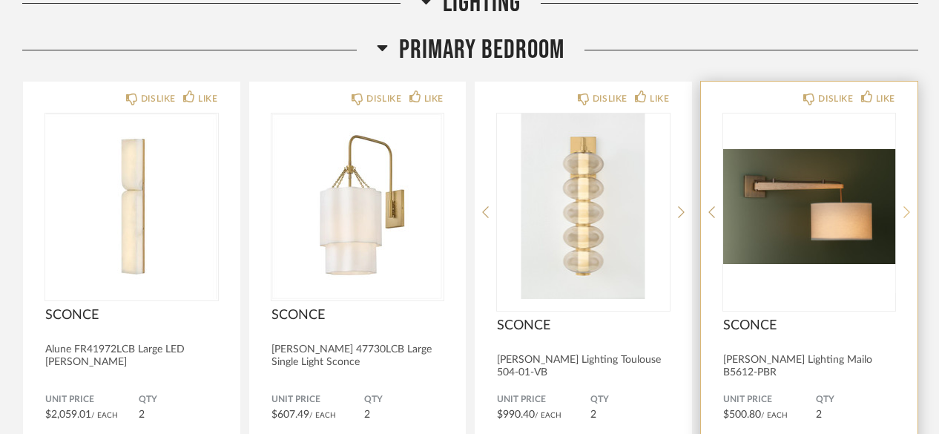
click at [905, 212] on icon at bounding box center [906, 211] width 7 height 13
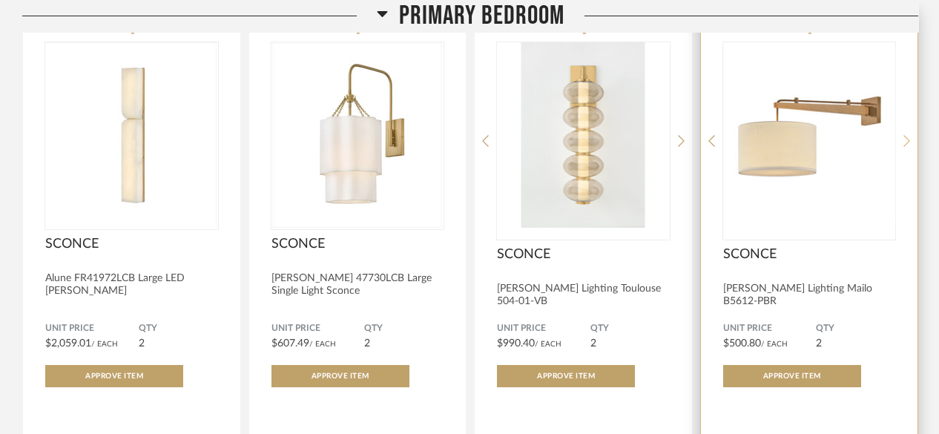
scroll to position [1405, 0]
click at [839, 194] on img "0" at bounding box center [809, 134] width 173 height 185
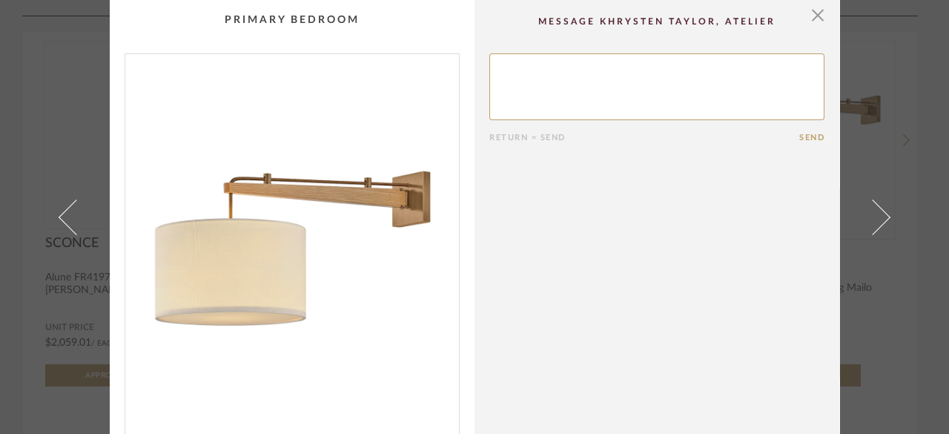
click at [429, 254] on img "0" at bounding box center [292, 245] width 334 height 383
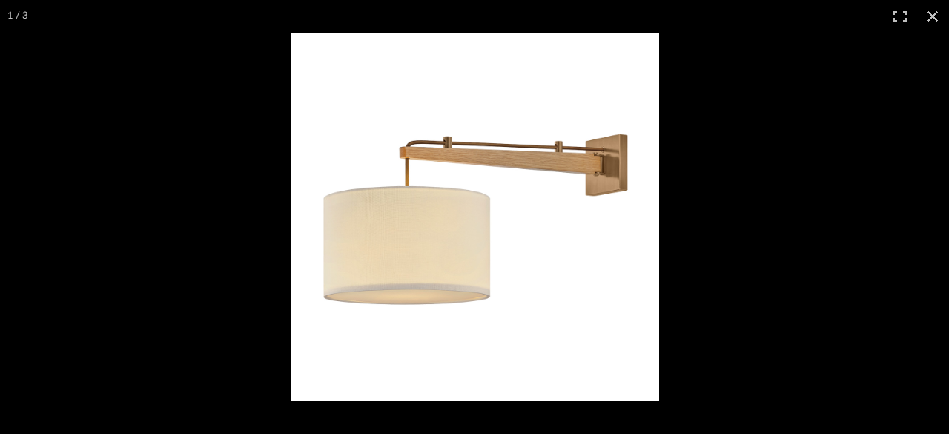
click at [628, 231] on img at bounding box center [475, 217] width 369 height 369
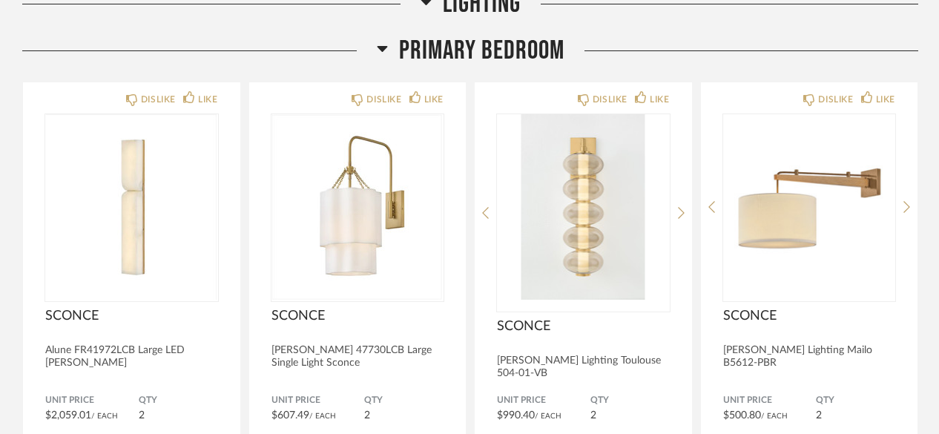
scroll to position [1323, 0]
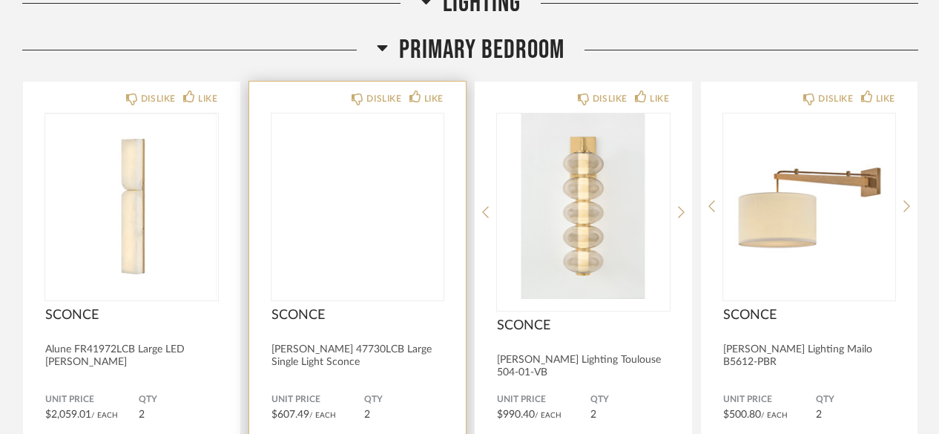
click at [0, 0] on img at bounding box center [0, 0] width 0 height 0
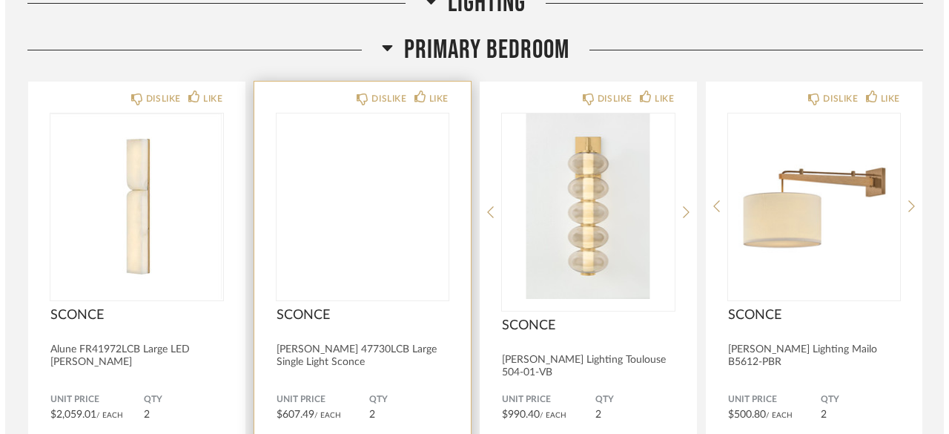
scroll to position [0, 0]
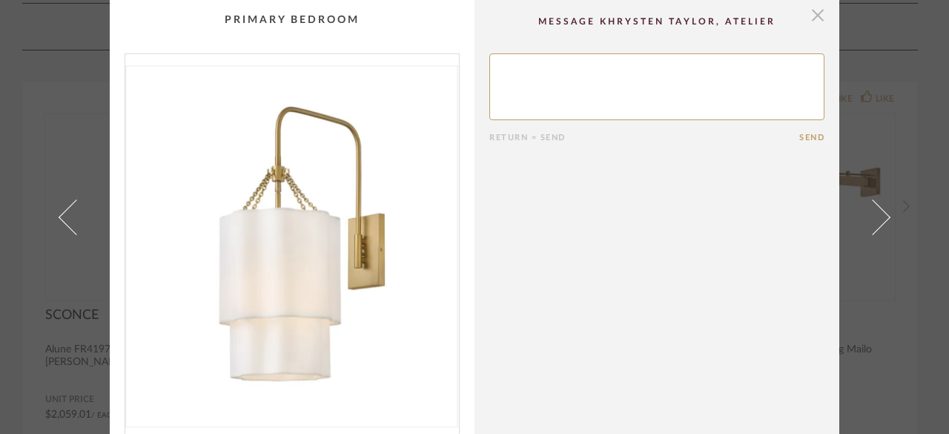
click at [810, 18] on span "button" at bounding box center [818, 15] width 30 height 30
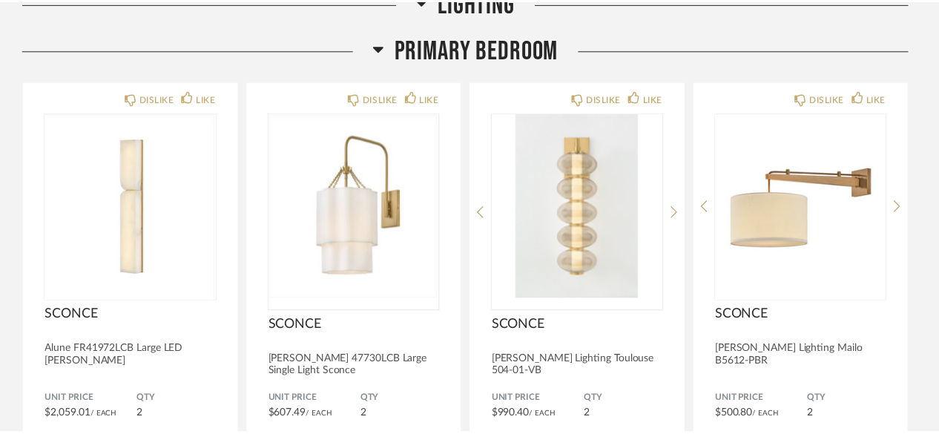
scroll to position [1323, 0]
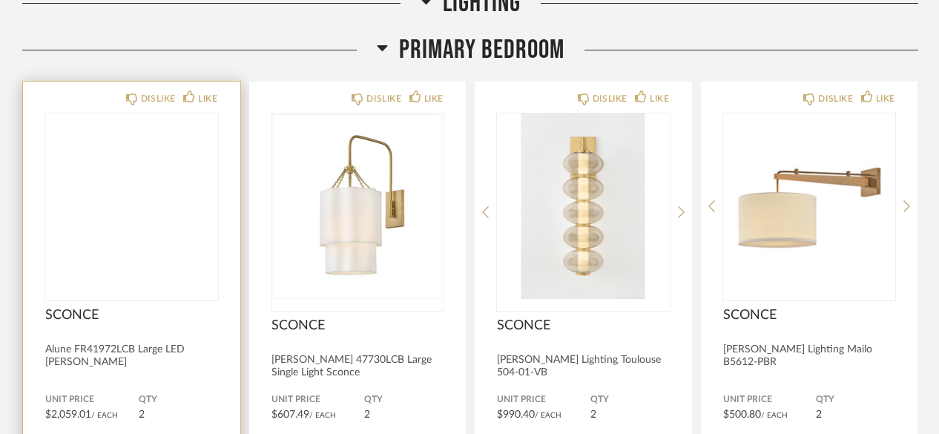
click at [0, 0] on img at bounding box center [0, 0] width 0 height 0
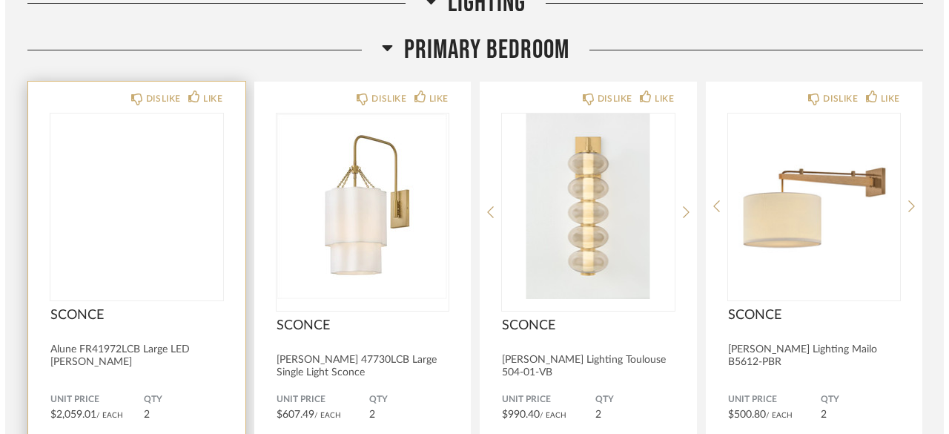
scroll to position [0, 0]
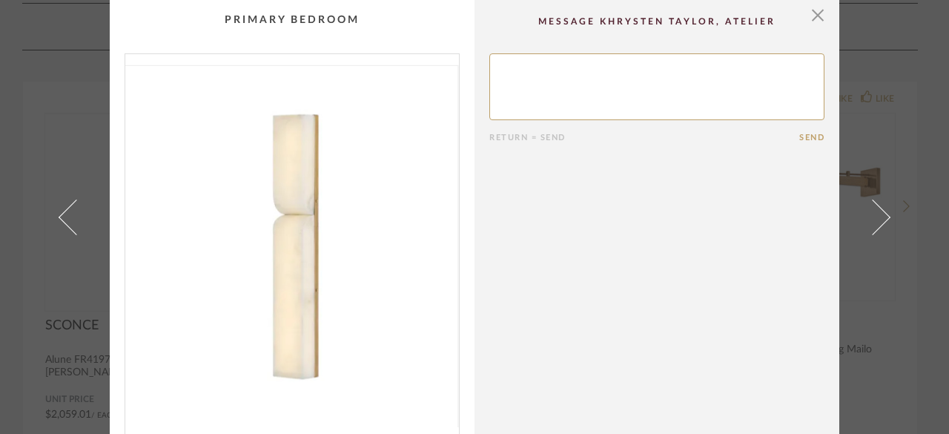
click at [808, 30] on cpp-summary-comments "Return = Send Send" at bounding box center [657, 218] width 365 height 437
click at [807, 26] on span "button" at bounding box center [818, 15] width 30 height 30
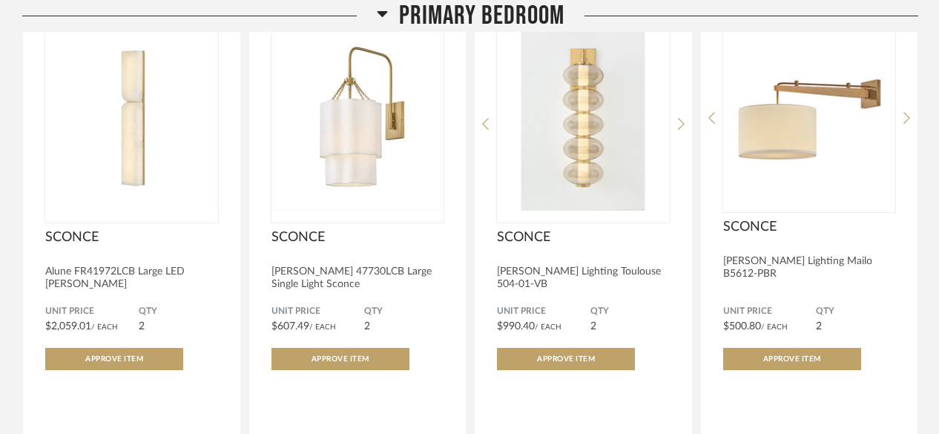
scroll to position [1410, 0]
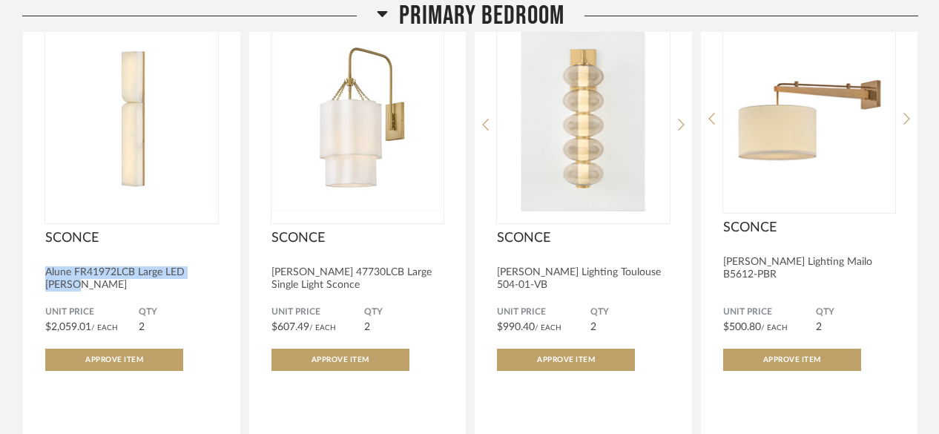
copy div "Alune FR41972LCB Large LED [PERSON_NAME]"
